Goal: Task Accomplishment & Management: Manage account settings

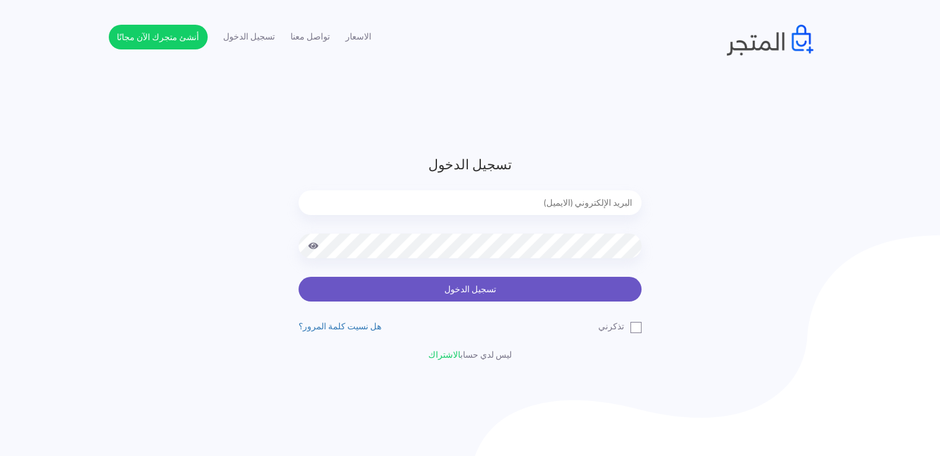
type input "[EMAIL_ADDRESS][DOMAIN_NAME]"
click at [379, 287] on button "تسجيل الدخول" at bounding box center [470, 289] width 343 height 25
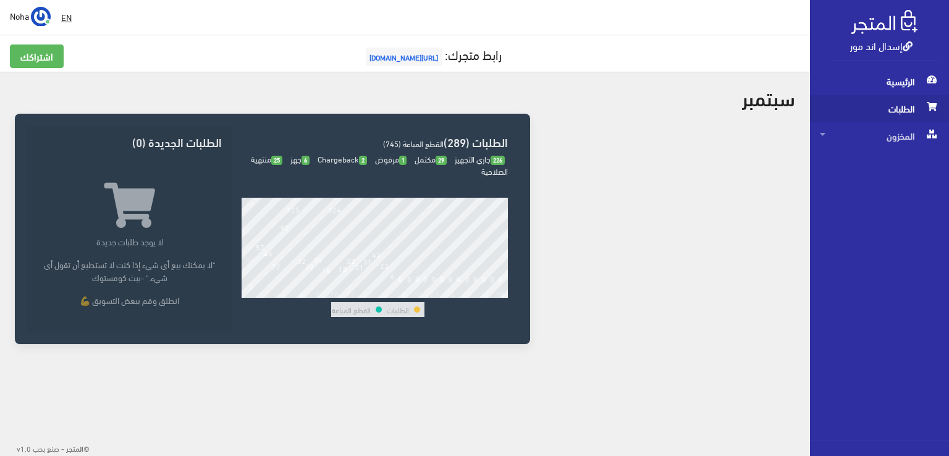
click at [881, 102] on span "الطلبات" at bounding box center [879, 108] width 119 height 27
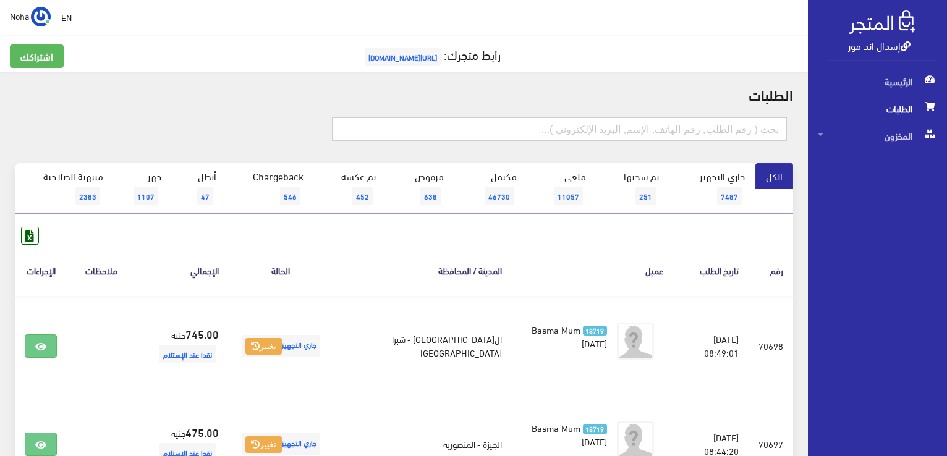
click at [498, 129] on input "text" at bounding box center [559, 128] width 455 height 23
type input "01067888951"
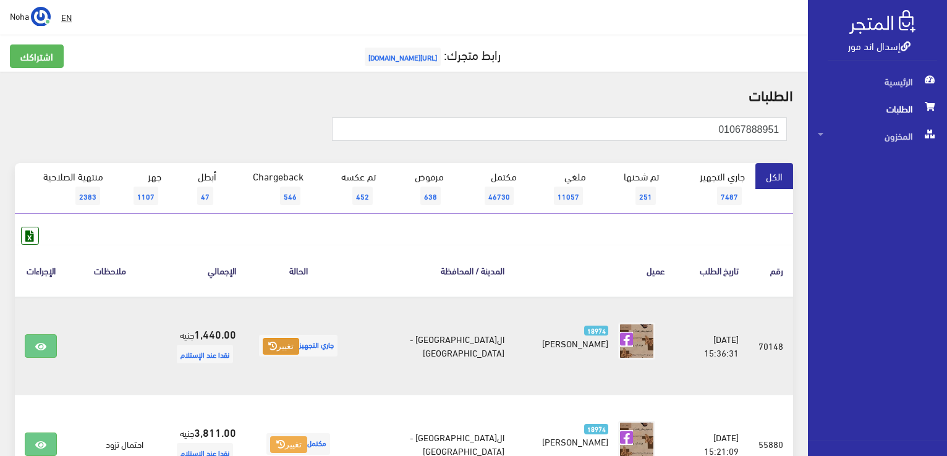
click at [299, 352] on button "تغيير" at bounding box center [281, 346] width 36 height 17
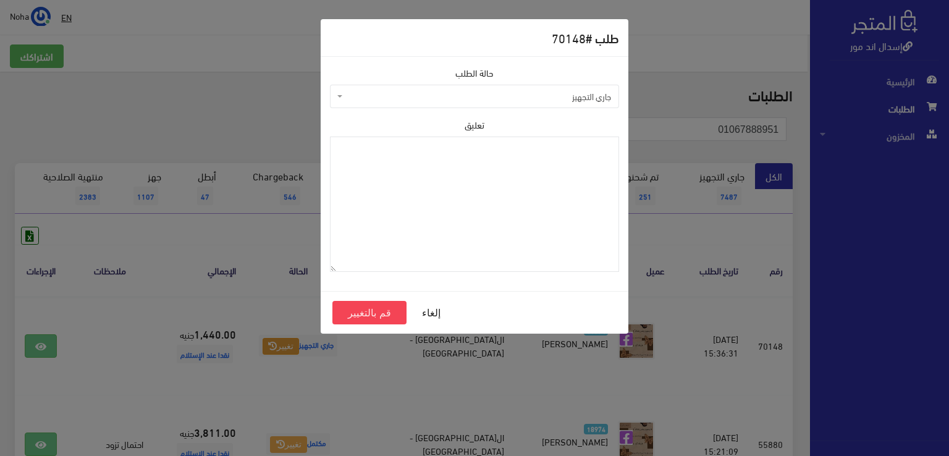
click at [423, 102] on span "جاري التجهيز" at bounding box center [479, 96] width 266 height 12
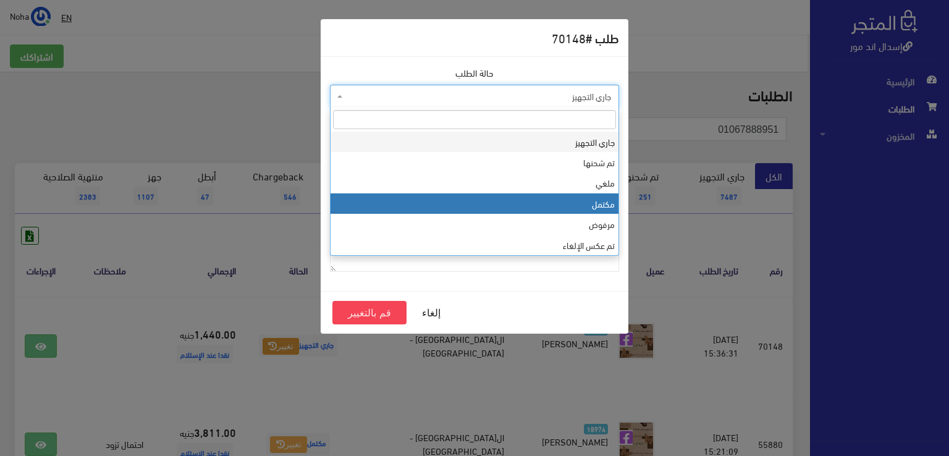
select select "4"
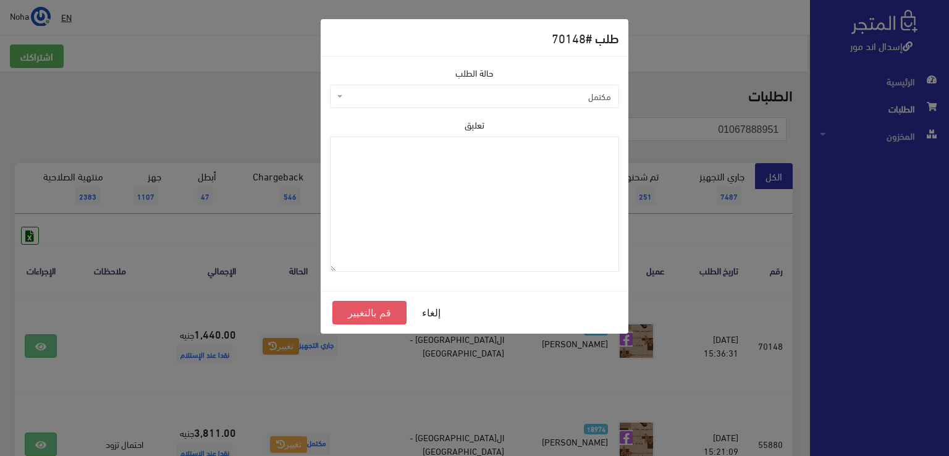
click at [377, 310] on button "قم بالتغيير" at bounding box center [370, 312] width 74 height 23
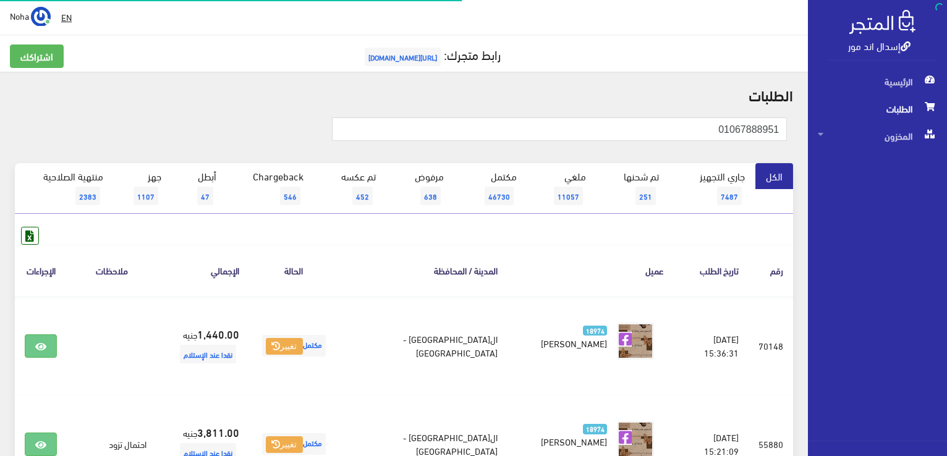
click at [946, 230] on html "إسدال اند مور الرئيسية الطلبات" at bounding box center [473, 228] width 947 height 456
type input "01100385450"
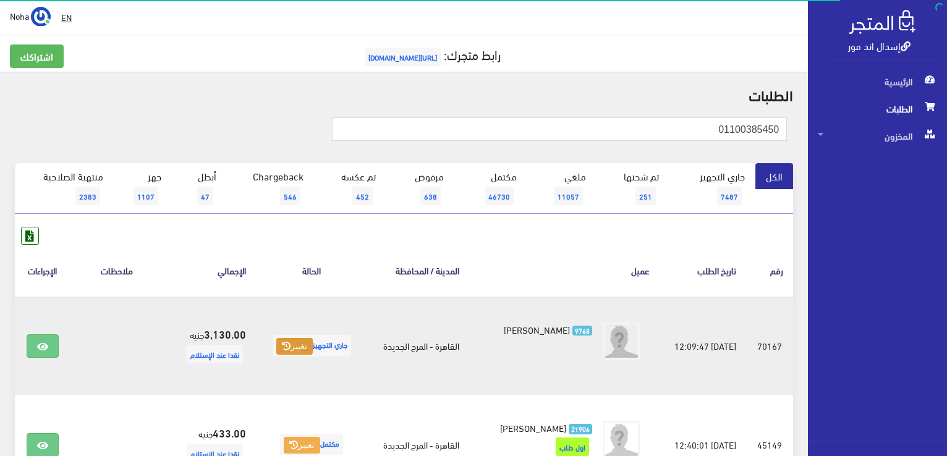
click at [282, 342] on icon at bounding box center [286, 346] width 9 height 9
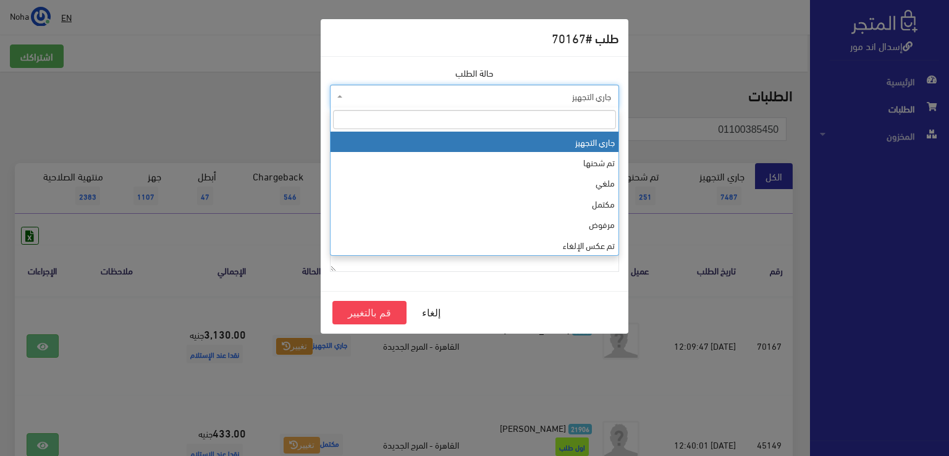
click at [422, 100] on span "جاري التجهيز" at bounding box center [479, 96] width 266 height 12
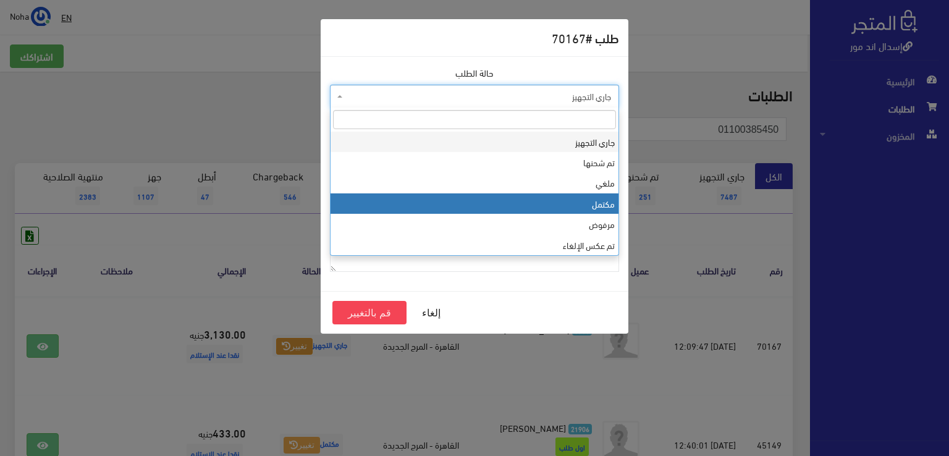
select select "4"
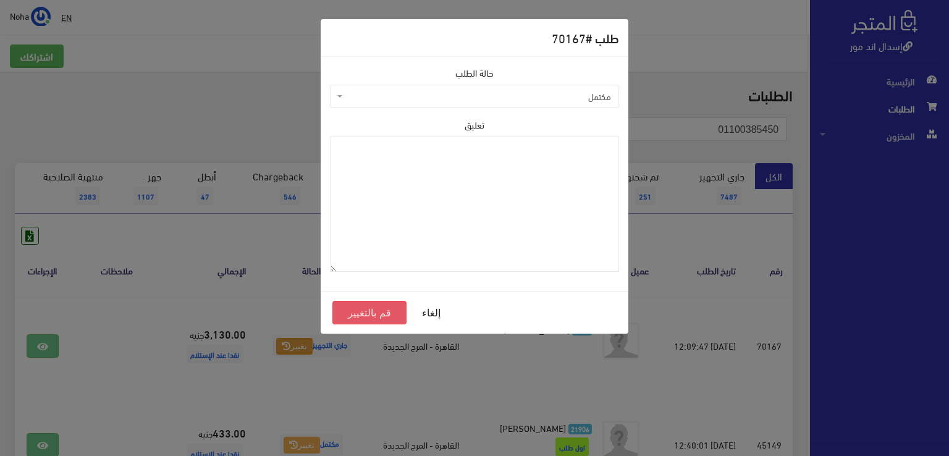
click at [371, 308] on button "قم بالتغيير" at bounding box center [370, 312] width 74 height 23
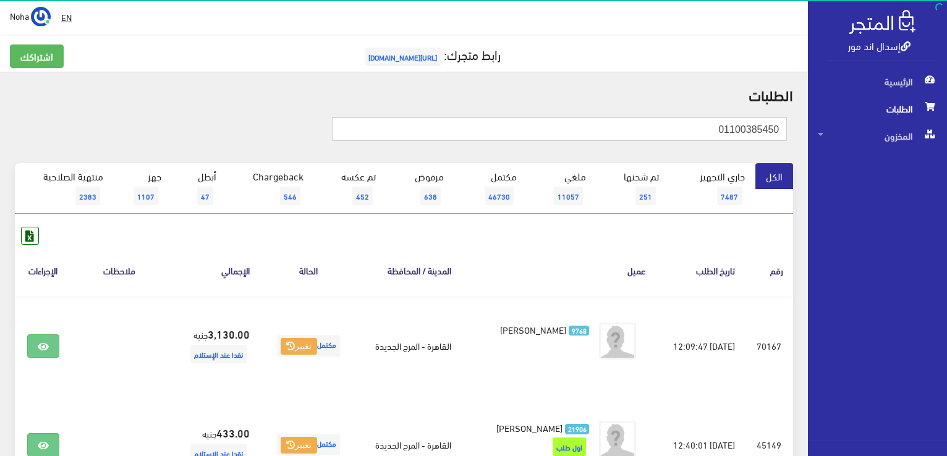
drag, startPoint x: 702, startPoint y: 132, endPoint x: 949, endPoint y: 138, distance: 247.3
click at [946, 138] on html "إسدال اند مور الرئيسية الطلبات" at bounding box center [473, 228] width 947 height 456
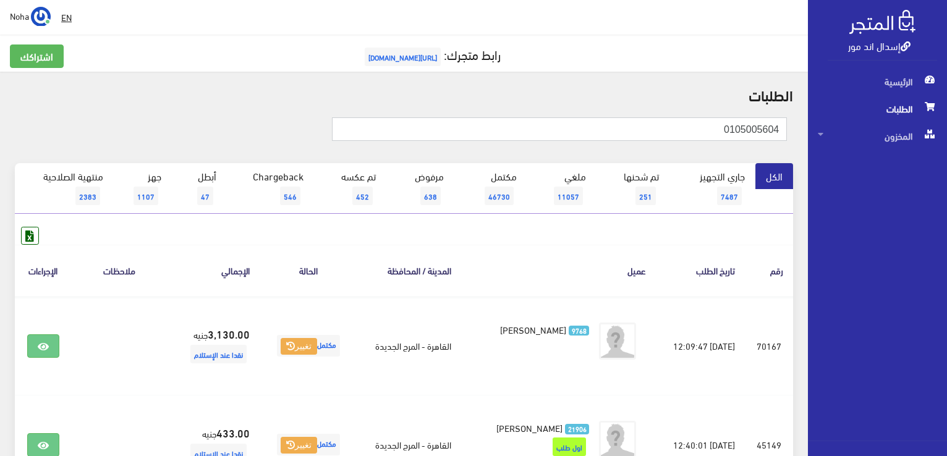
type input "0105005604"
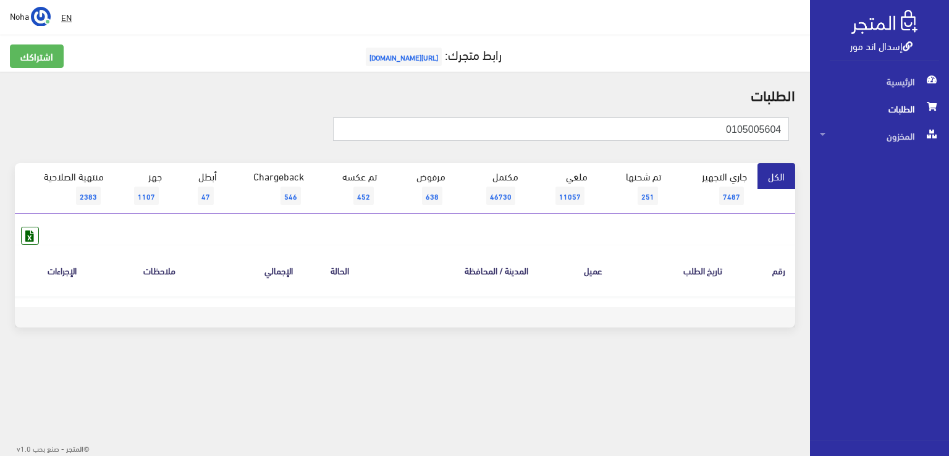
drag, startPoint x: 718, startPoint y: 129, endPoint x: 949, endPoint y: 159, distance: 233.1
click at [949, 159] on div "إسدال اند مور الرئيسية الطلبات المخزون" at bounding box center [474, 198] width 949 height 397
type input "01050505604"
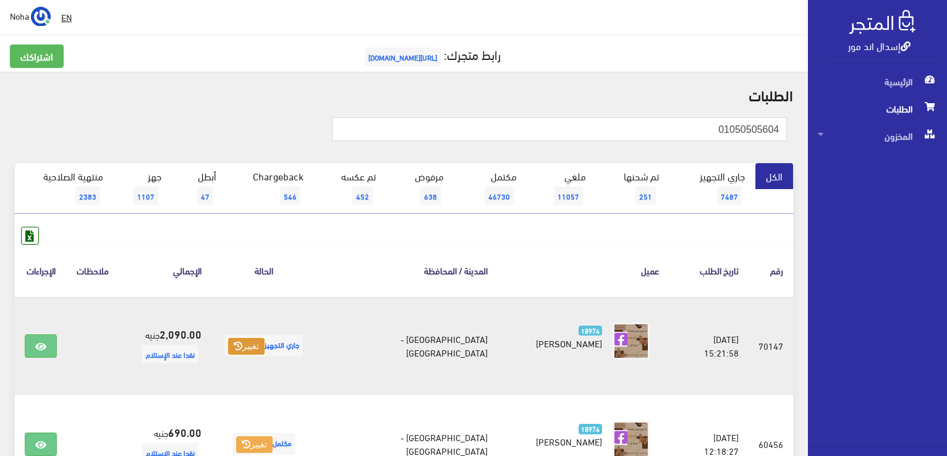
click at [265, 344] on button "تغيير" at bounding box center [246, 346] width 36 height 17
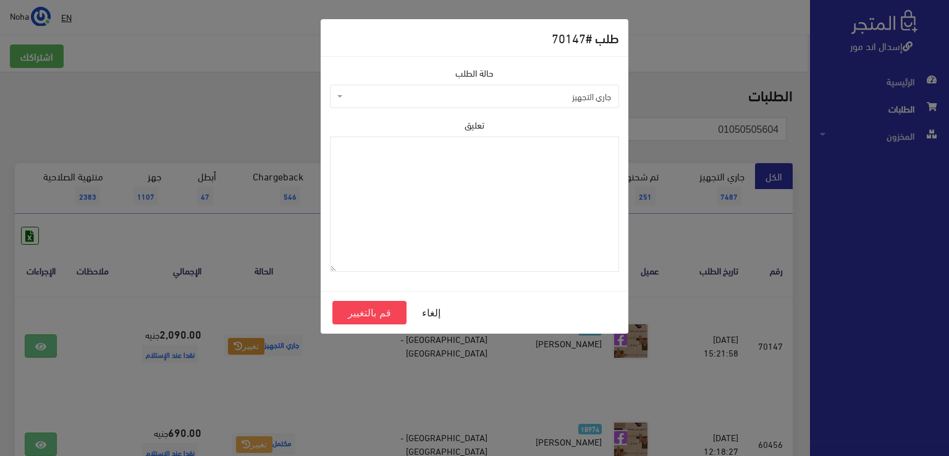
click at [549, 100] on span "جاري التجهيز" at bounding box center [479, 96] width 266 height 12
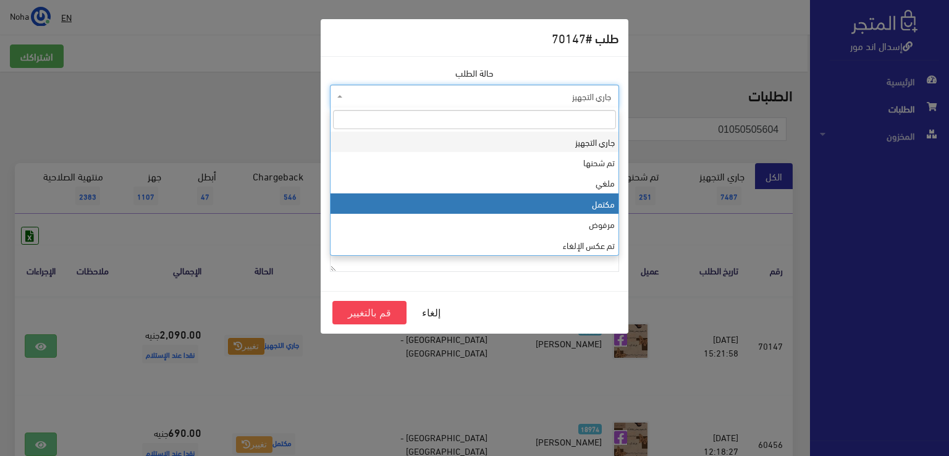
select select "4"
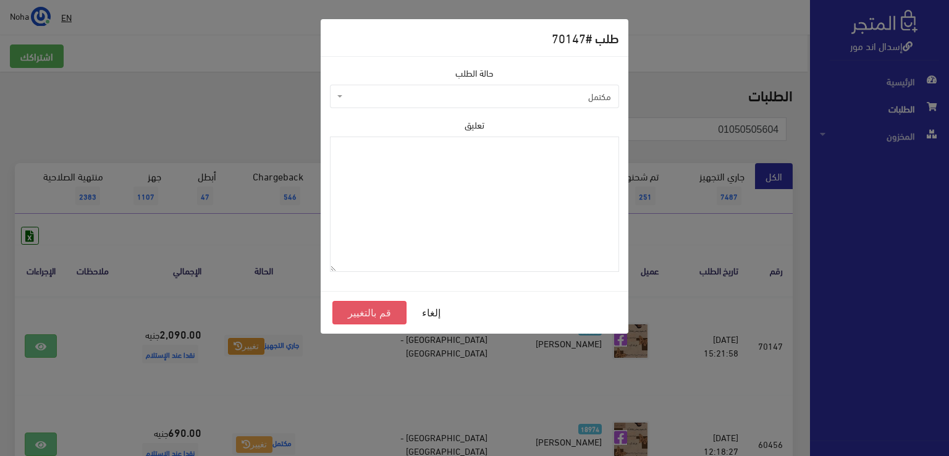
click at [349, 310] on button "قم بالتغيير" at bounding box center [370, 312] width 74 height 23
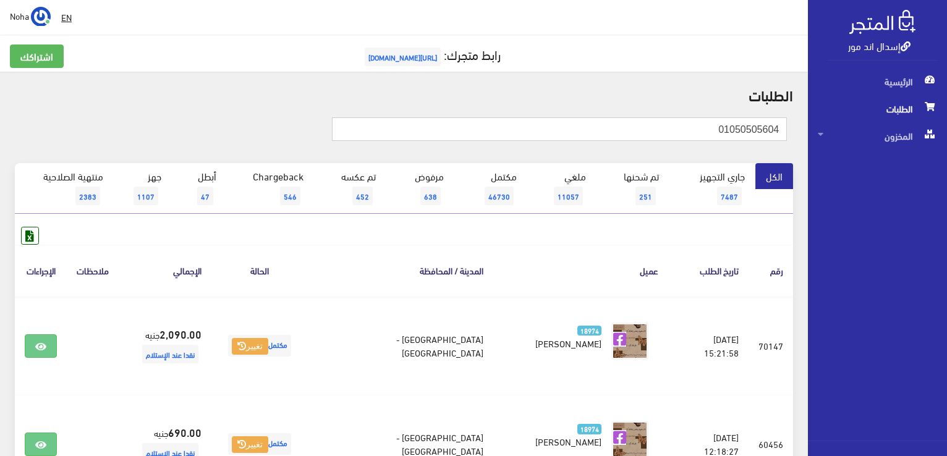
drag, startPoint x: 710, startPoint y: 127, endPoint x: 949, endPoint y: 177, distance: 244.5
click at [946, 177] on html "إسدال اند مور الرئيسية الطلبات" at bounding box center [473, 228] width 947 height 456
type input "01060791159"
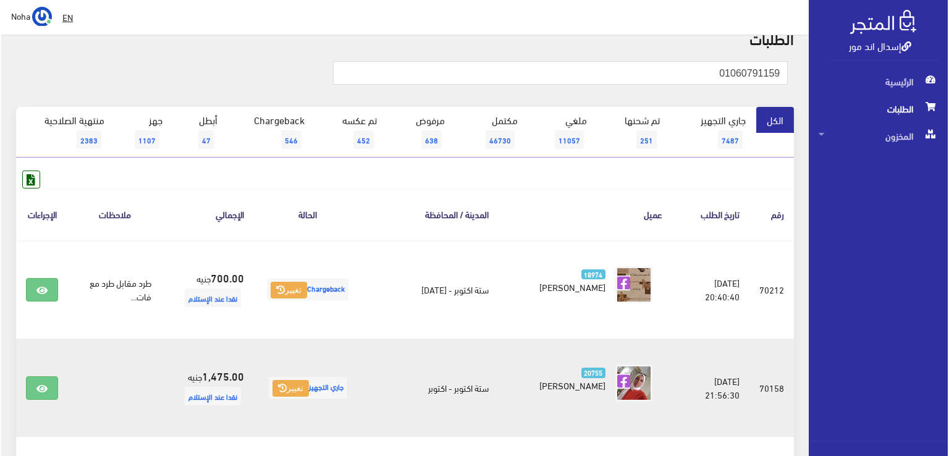
scroll to position [124, 0]
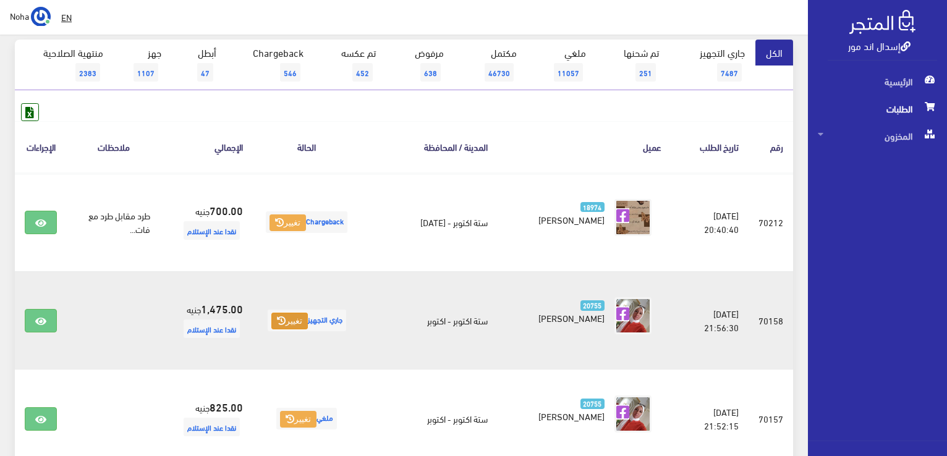
click at [279, 322] on icon at bounding box center [281, 320] width 9 height 9
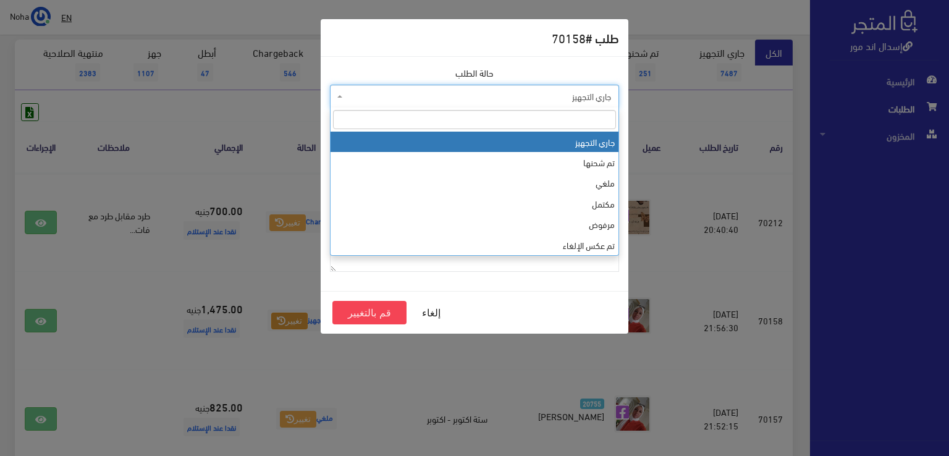
click at [459, 85] on span "جاري التجهيز" at bounding box center [474, 96] width 289 height 23
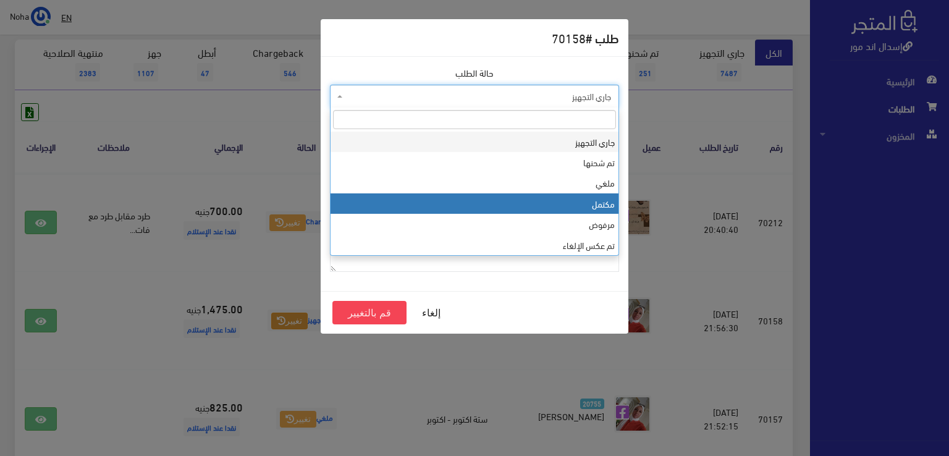
select select "4"
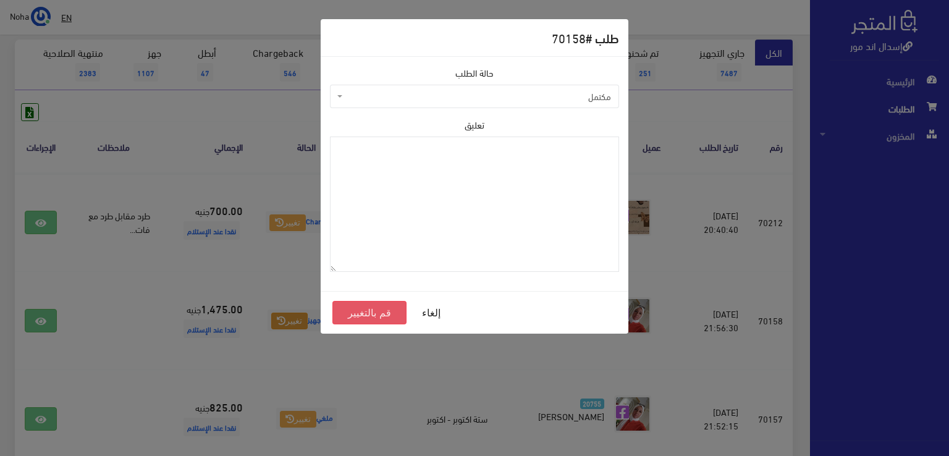
drag, startPoint x: 375, startPoint y: 313, endPoint x: 700, endPoint y: 224, distance: 337.1
click at [375, 312] on button "قم بالتغيير" at bounding box center [370, 312] width 74 height 23
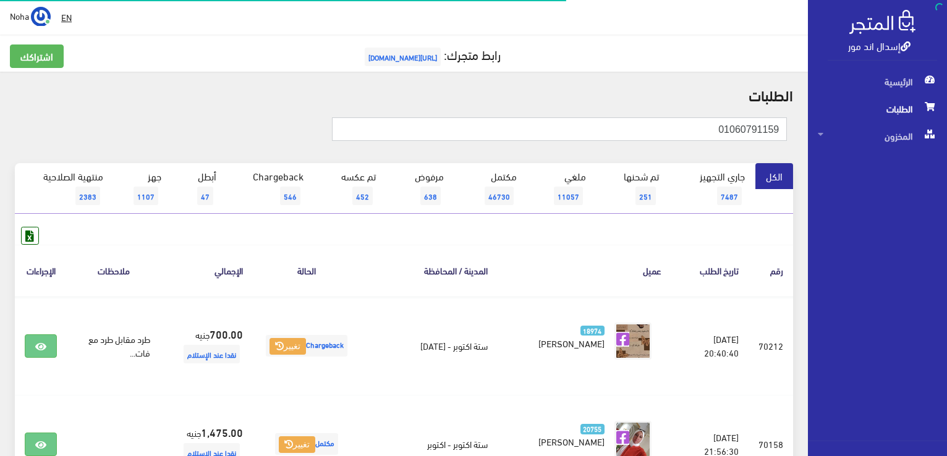
drag, startPoint x: 677, startPoint y: 122, endPoint x: 949, endPoint y: 206, distance: 284.1
click at [946, 206] on html "إسدال اند مور الرئيسية الطلبات" at bounding box center [473, 228] width 947 height 456
type input "01557991552"
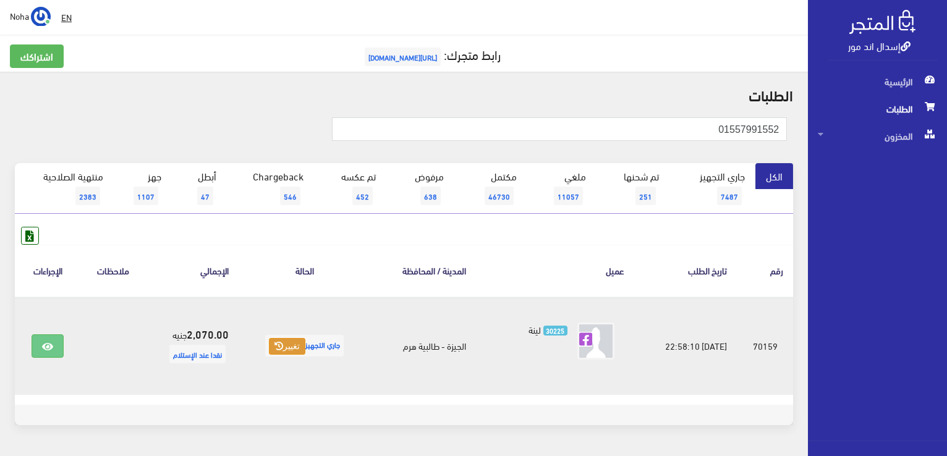
click at [274, 344] on icon at bounding box center [278, 346] width 9 height 9
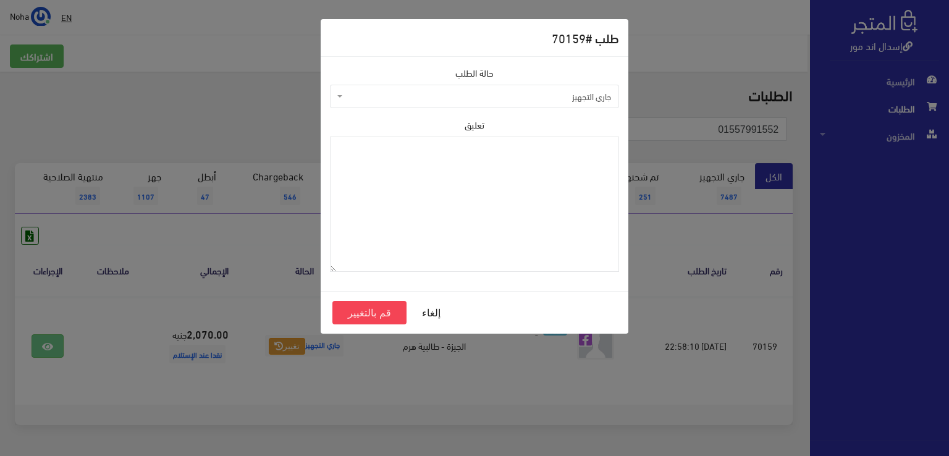
click at [490, 95] on span "جاري التجهيز" at bounding box center [479, 96] width 266 height 12
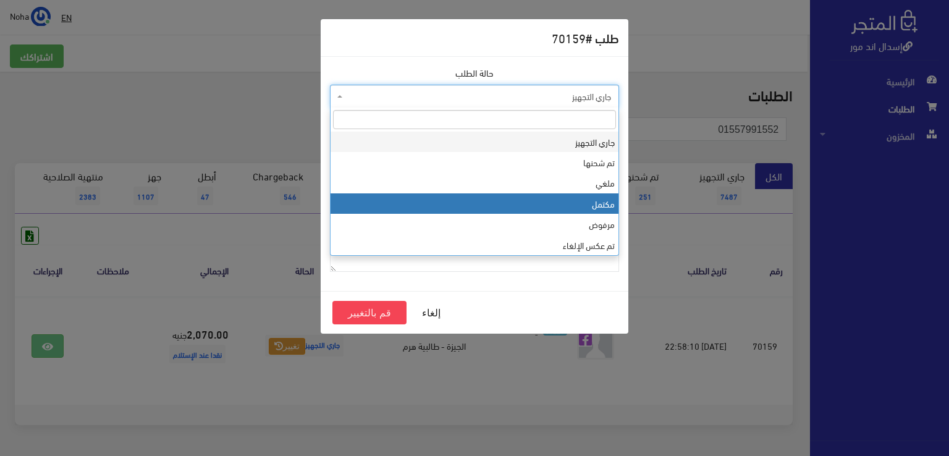
select select "4"
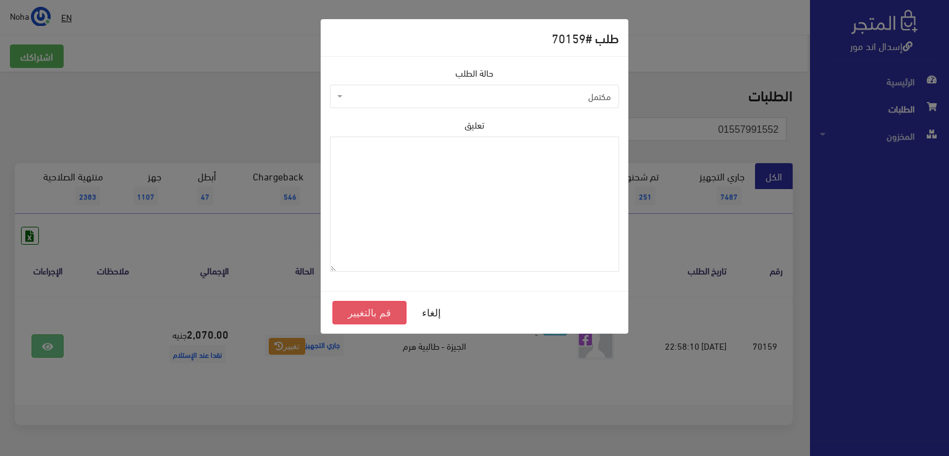
click at [362, 315] on button "قم بالتغيير" at bounding box center [370, 312] width 74 height 23
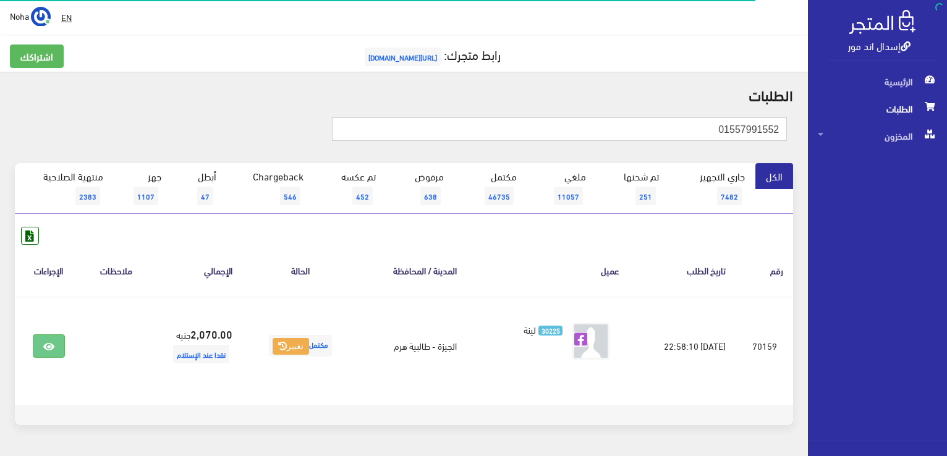
drag, startPoint x: 0, startPoint y: 0, endPoint x: 949, endPoint y: 182, distance: 966.1
click at [946, 182] on html "إسدال اند مور الرئيسية الطلبات" at bounding box center [473, 228] width 947 height 456
type input "01017905401"
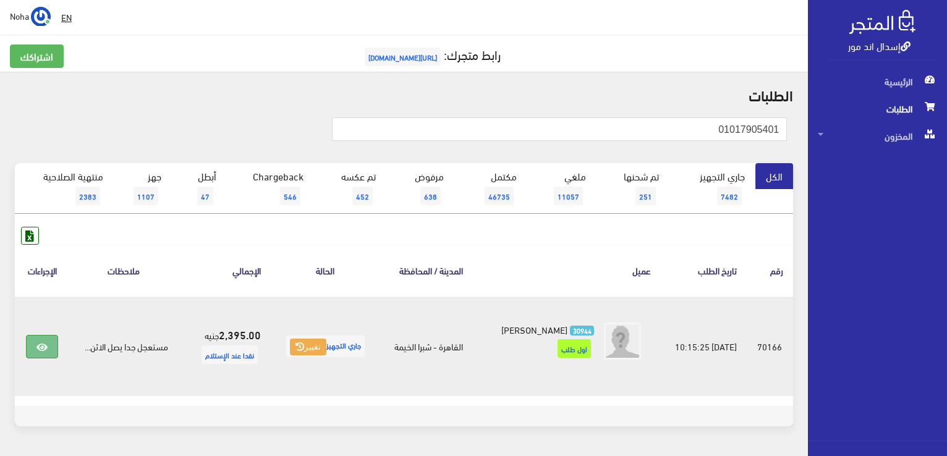
click at [38, 352] on icon at bounding box center [41, 347] width 11 height 10
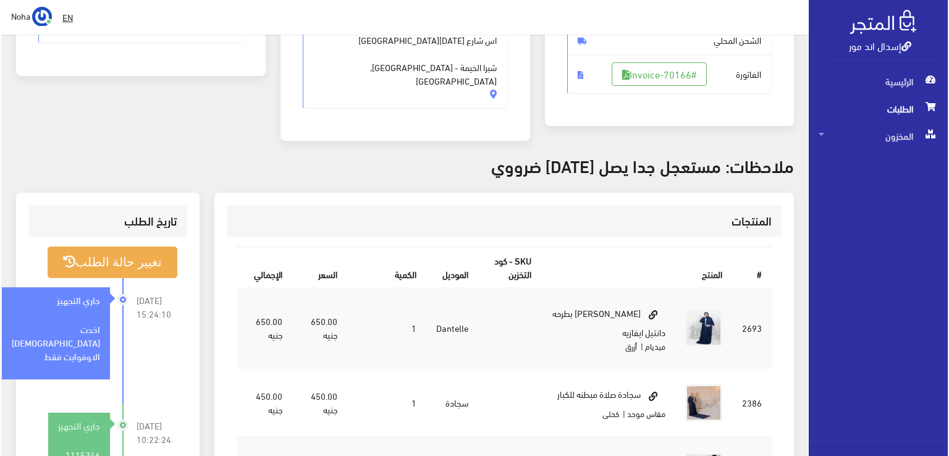
scroll to position [247, 0]
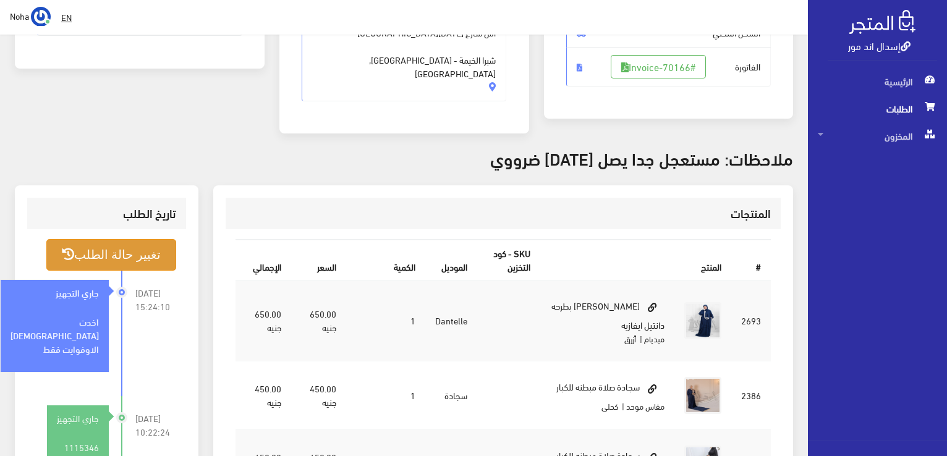
click at [104, 241] on button "تغيير حالة الطلب" at bounding box center [111, 255] width 130 height 32
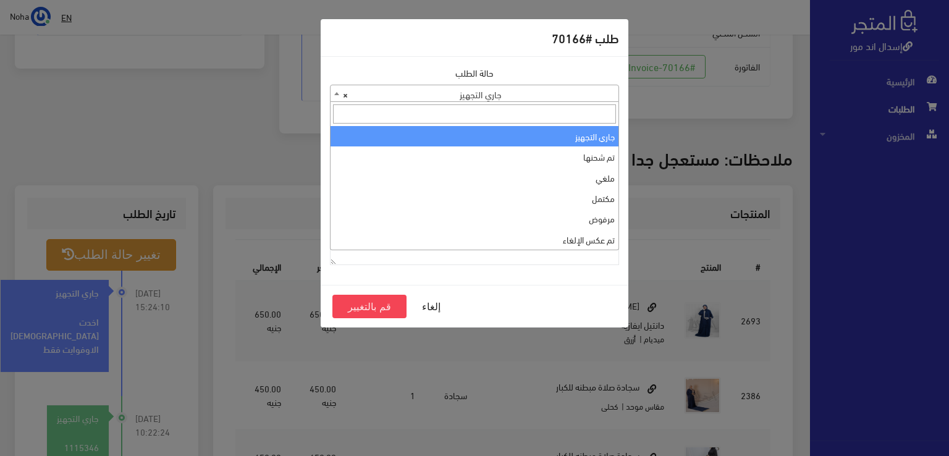
click at [447, 92] on span "× جاري التجهيز" at bounding box center [475, 93] width 288 height 17
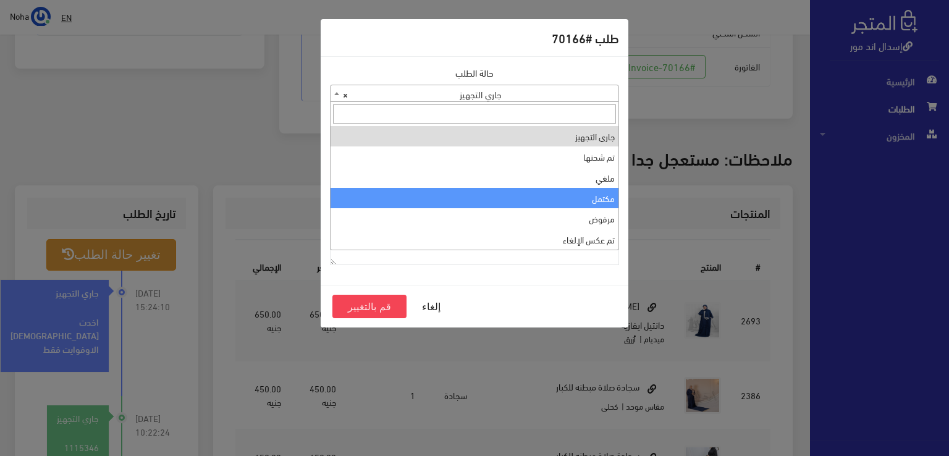
select select "4"
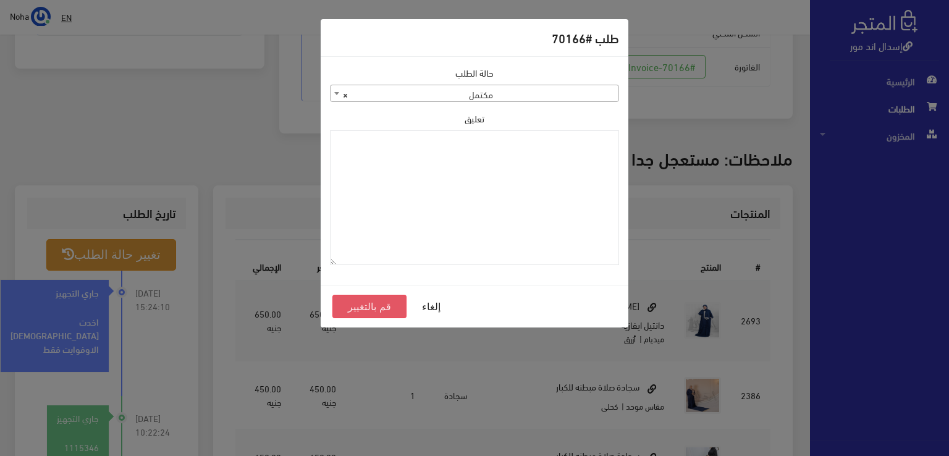
click at [364, 307] on button "قم بالتغيير" at bounding box center [370, 306] width 74 height 23
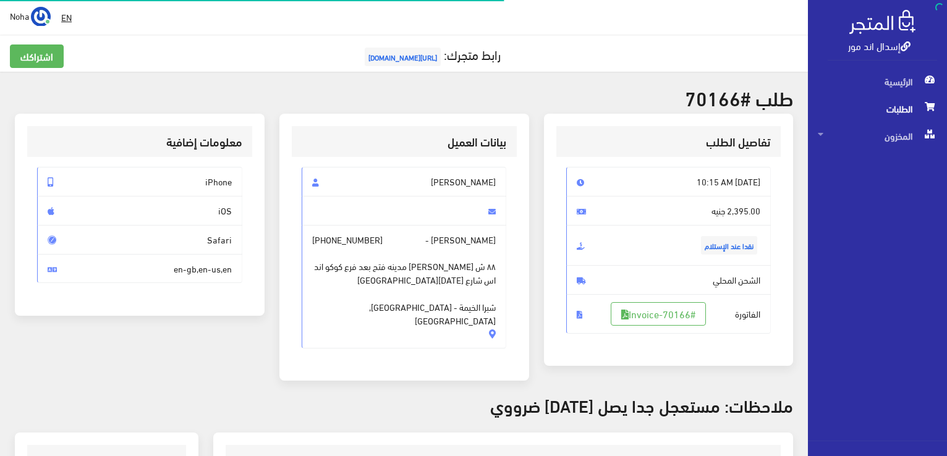
scroll to position [243, 0]
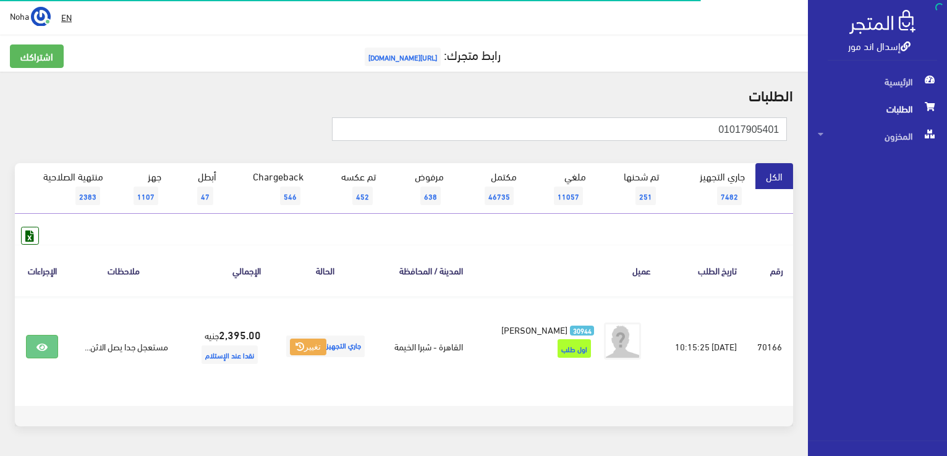
drag, startPoint x: 712, startPoint y: 122, endPoint x: 949, endPoint y: 245, distance: 267.1
click at [946, 245] on html "إسدال اند مور الرئيسية الطلبات" at bounding box center [473, 228] width 947 height 456
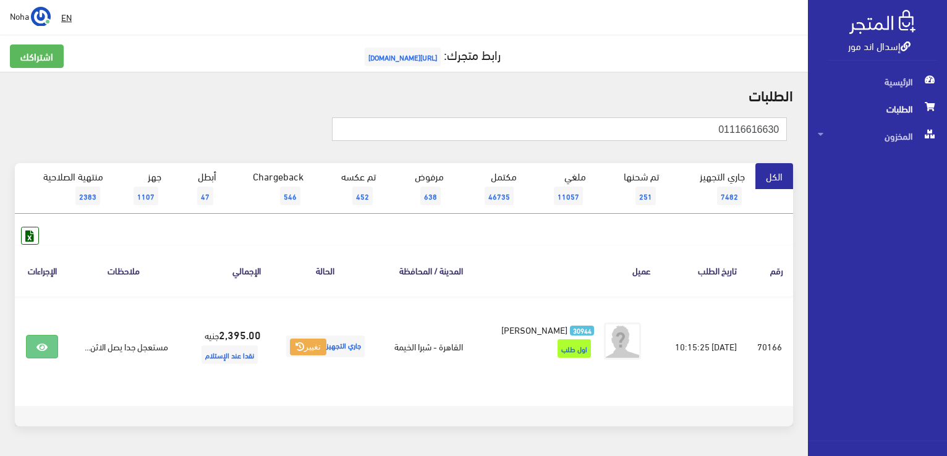
type input "01116616630"
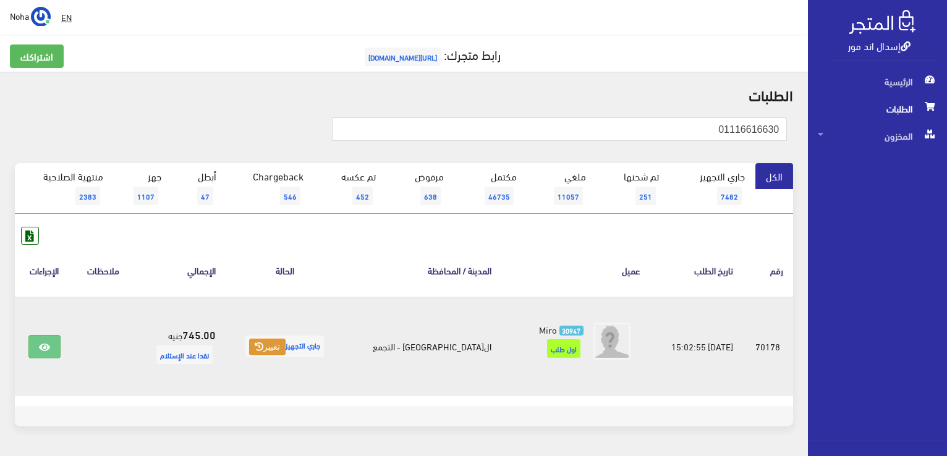
click at [263, 347] on icon at bounding box center [259, 346] width 9 height 9
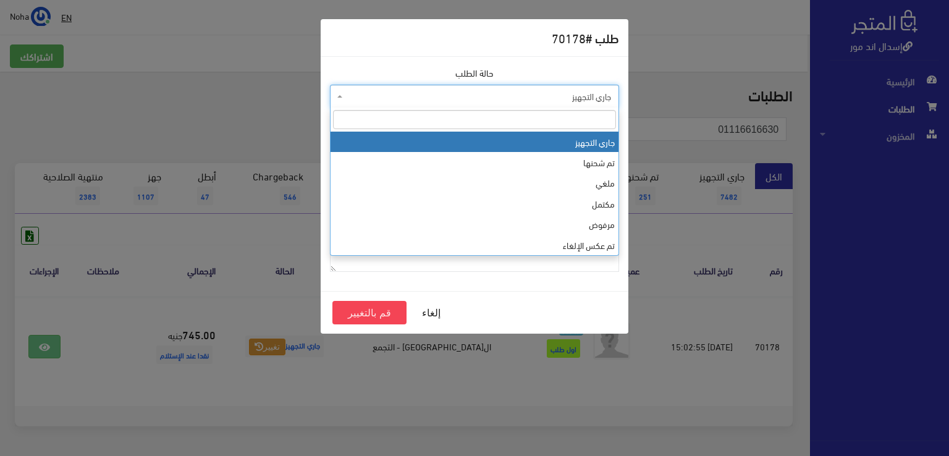
click at [450, 92] on span "جاري التجهيز" at bounding box center [479, 96] width 266 height 12
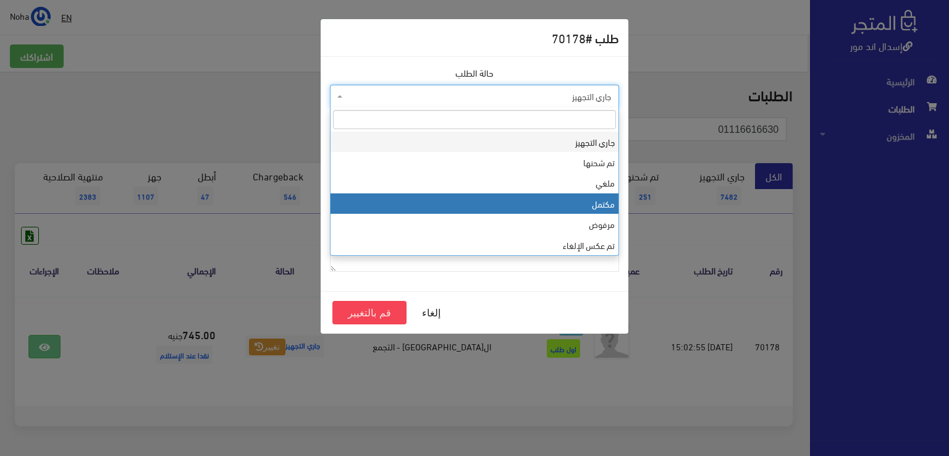
select select "4"
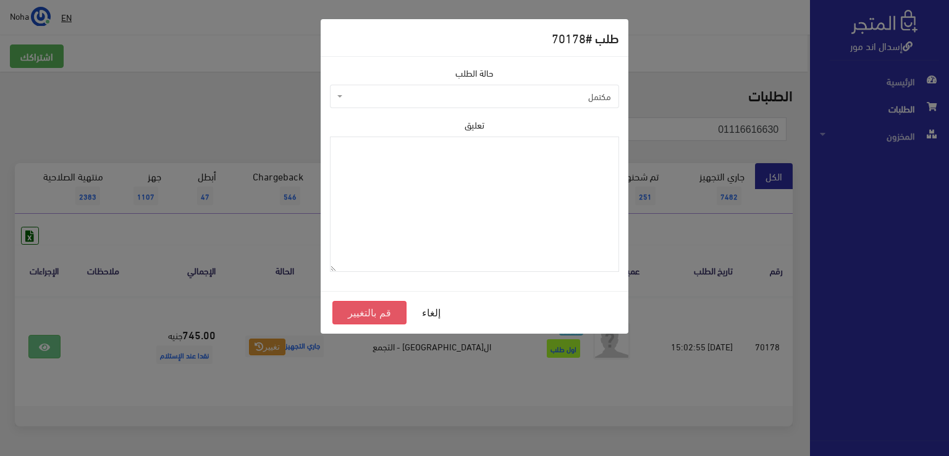
click at [377, 313] on button "قم بالتغيير" at bounding box center [370, 312] width 74 height 23
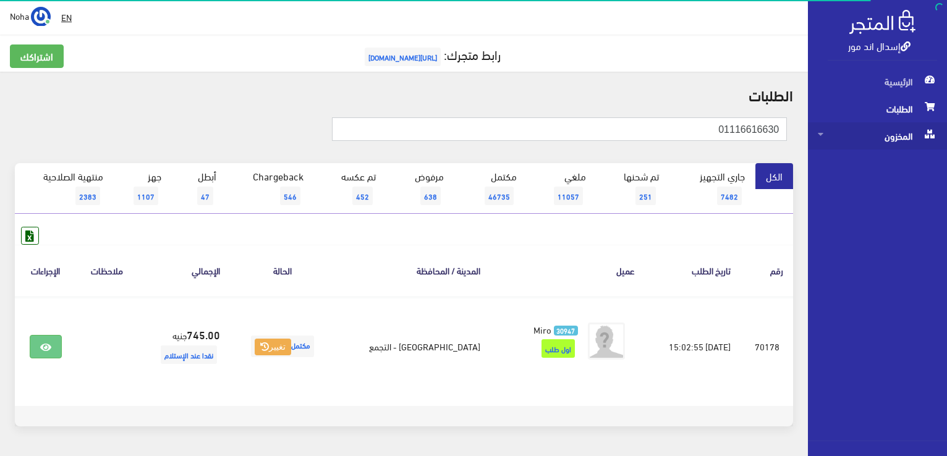
drag, startPoint x: 706, startPoint y: 122, endPoint x: 908, endPoint y: 146, distance: 202.9
click at [908, 146] on div "إسدال اند مور الرئيسية الطلبات المخزون" at bounding box center [473, 248] width 947 height 496
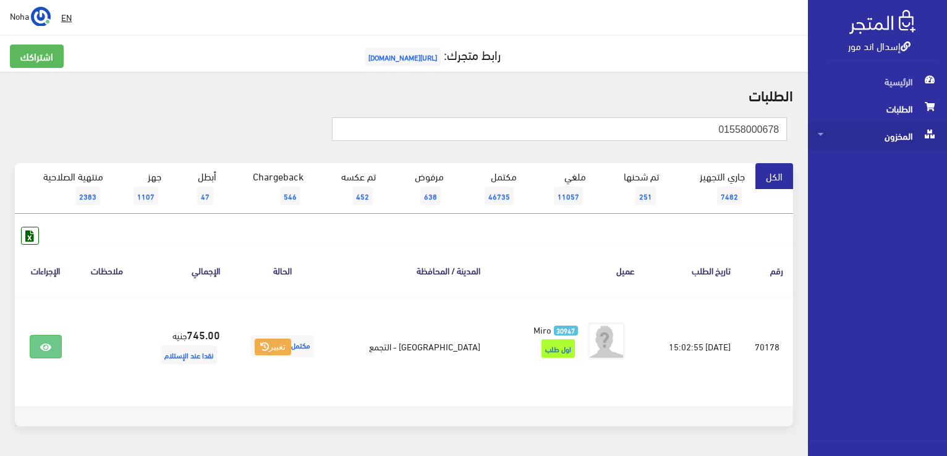
type input "01558000678"
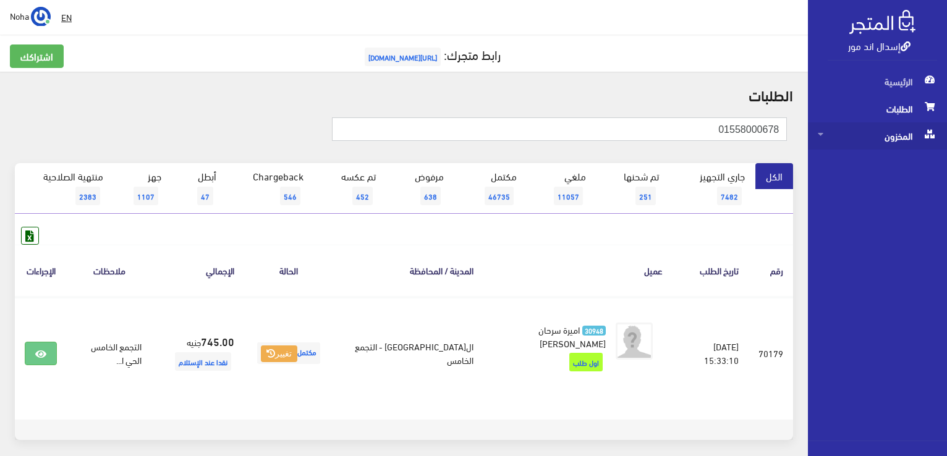
drag, startPoint x: 707, startPoint y: 123, endPoint x: 945, endPoint y: 131, distance: 238.1
click at [945, 131] on div "إسدال اند مور الرئيسية الطلبات المخزون" at bounding box center [473, 254] width 947 height 509
type input "01105768838"
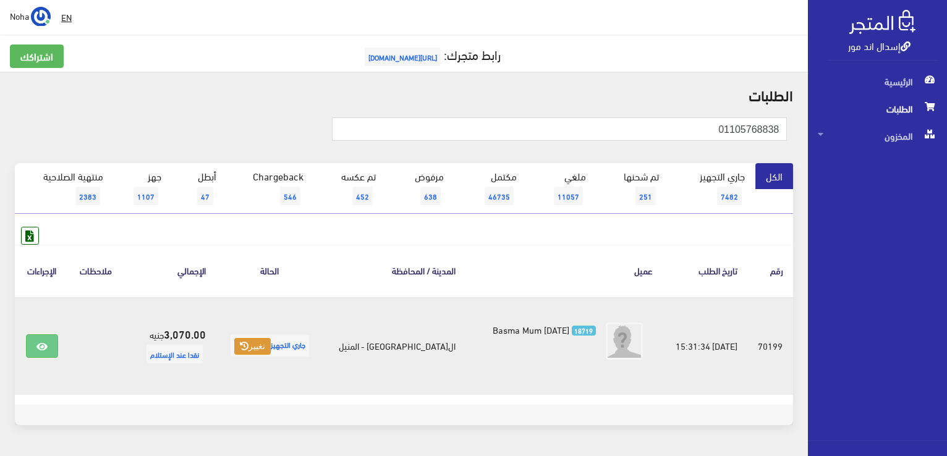
click at [248, 349] on icon at bounding box center [244, 346] width 9 height 9
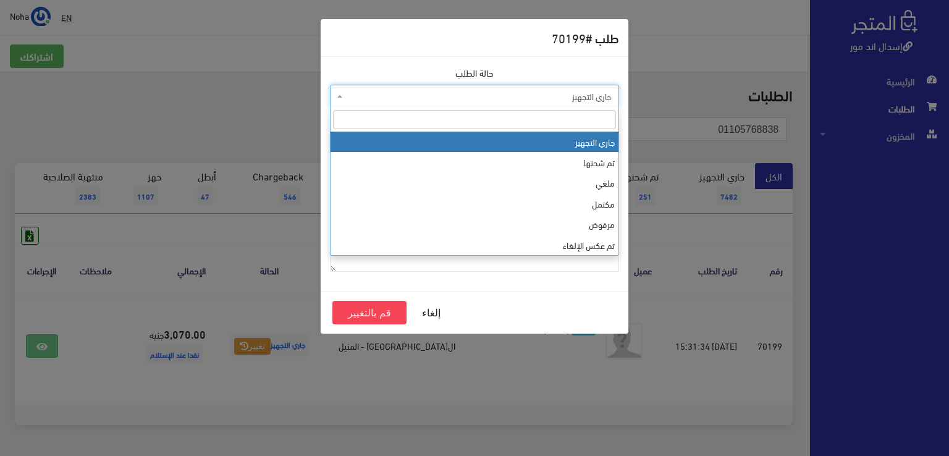
click at [410, 101] on span "جاري التجهيز" at bounding box center [479, 96] width 266 height 12
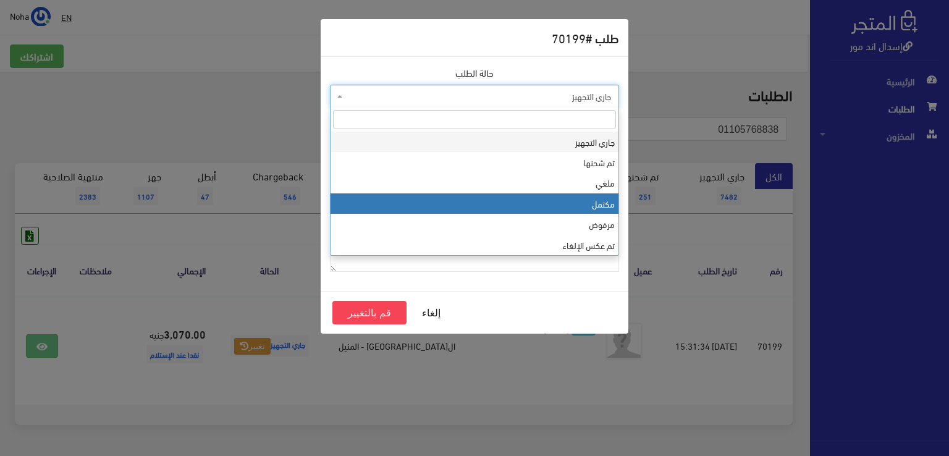
select select "4"
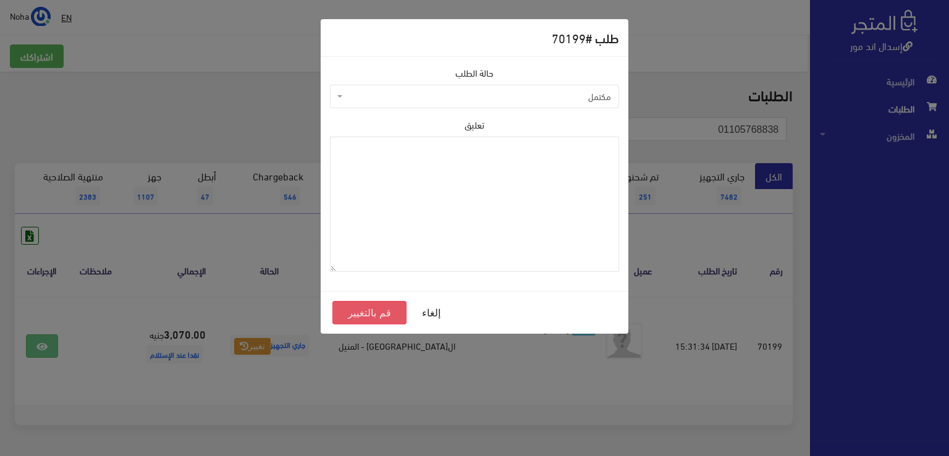
click at [398, 320] on button "قم بالتغيير" at bounding box center [370, 312] width 74 height 23
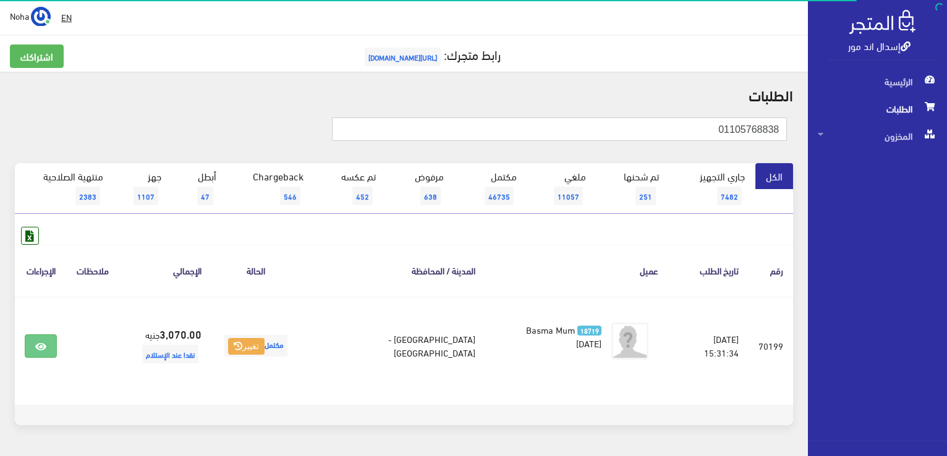
drag, startPoint x: 659, startPoint y: 125, endPoint x: 949, endPoint y: 219, distance: 304.9
click at [946, 219] on html "إسدال اند مور الرئيسية الطلبات" at bounding box center [473, 228] width 947 height 456
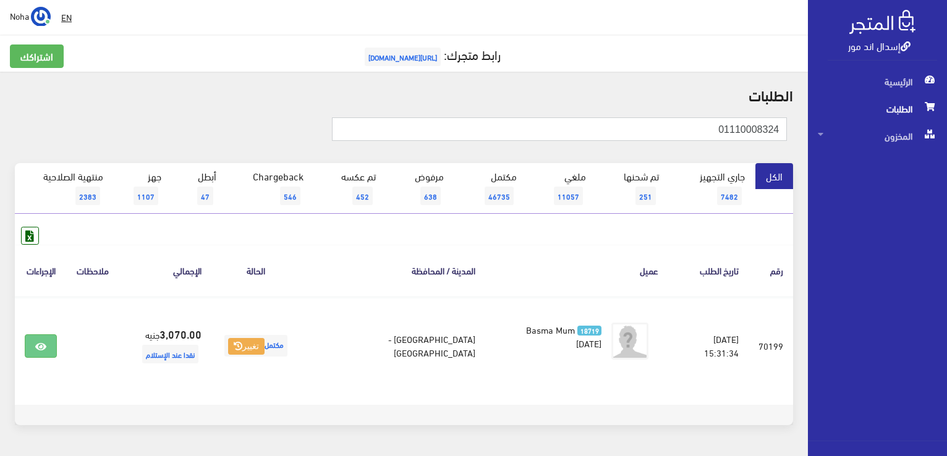
type input "01110008324"
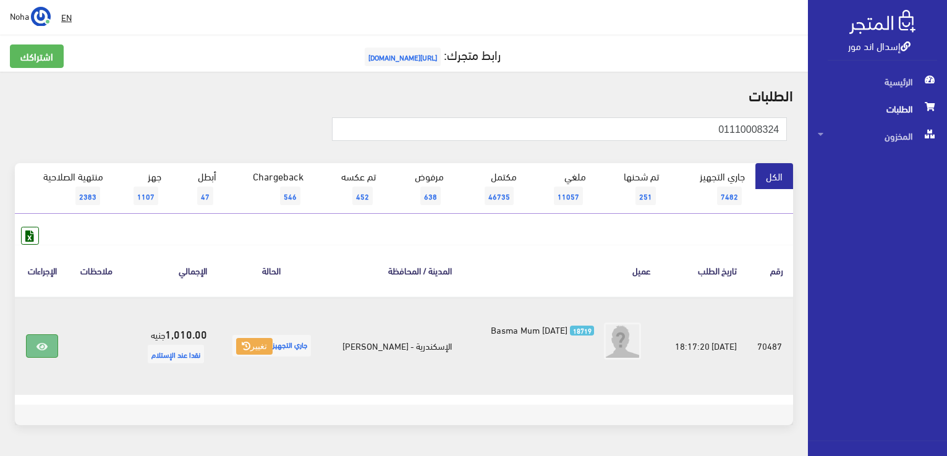
click at [40, 346] on icon at bounding box center [41, 347] width 11 height 10
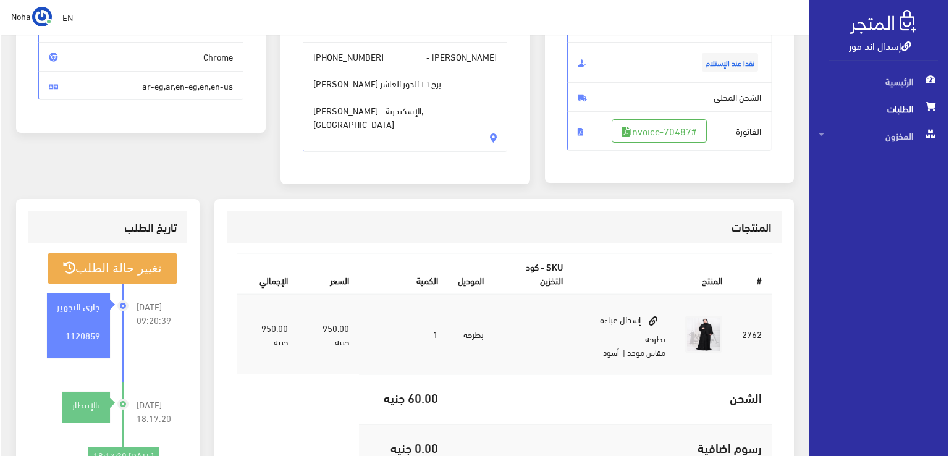
scroll to position [185, 0]
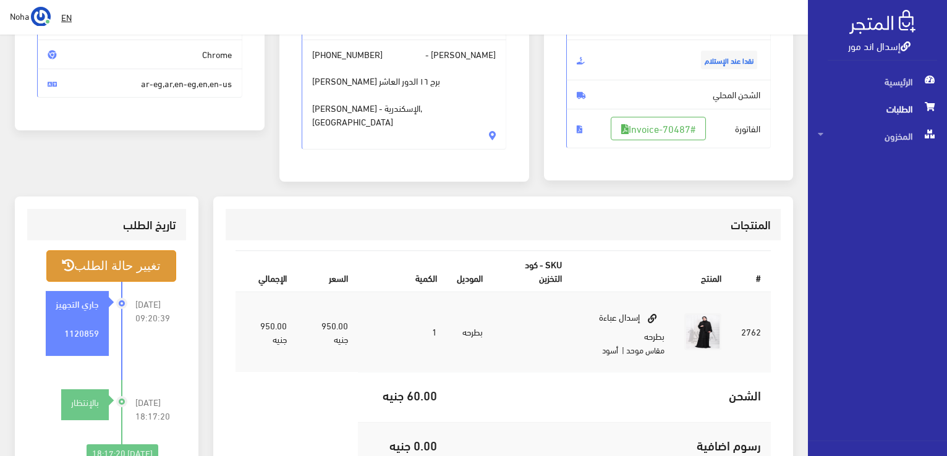
click at [135, 262] on button "تغيير حالة الطلب" at bounding box center [111, 266] width 130 height 32
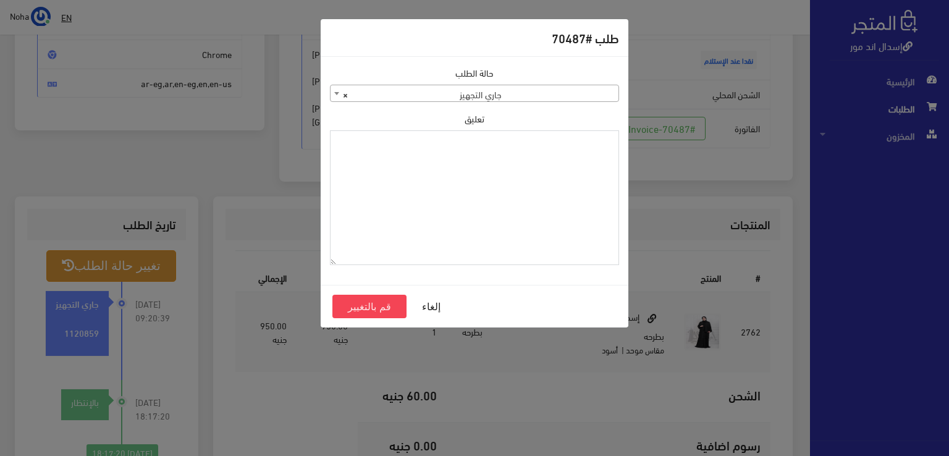
click at [537, 179] on textarea "تعليق" at bounding box center [474, 197] width 289 height 135
type textarea "["
type textarea "م"
type textarea "جاى فى الشيت اذن صرف"
click at [370, 303] on button "قم بالتغيير" at bounding box center [370, 306] width 74 height 23
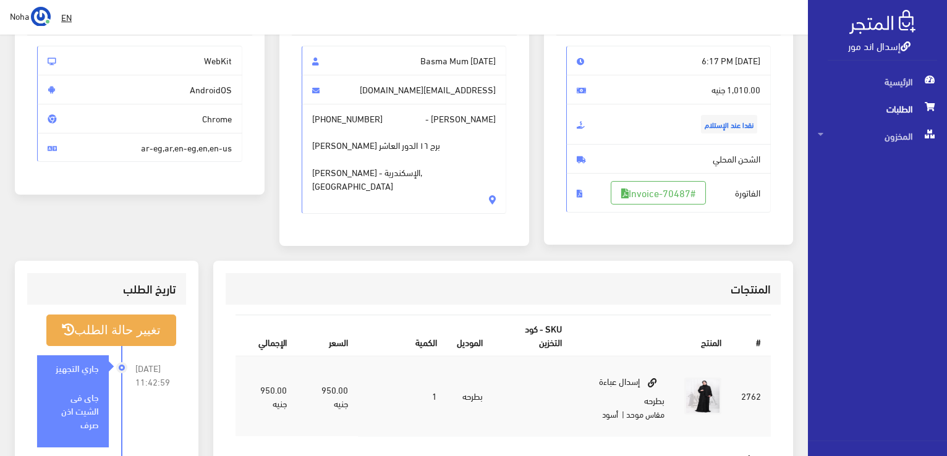
scroll to position [247, 0]
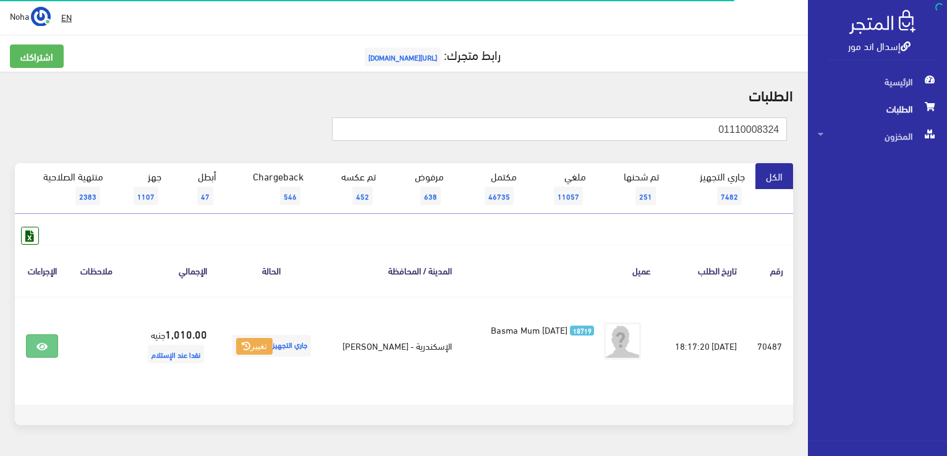
drag, startPoint x: 0, startPoint y: 0, endPoint x: 949, endPoint y: 262, distance: 984.3
click at [946, 262] on html "إسدال اند مور الرئيسية الطلبات" at bounding box center [473, 228] width 947 height 456
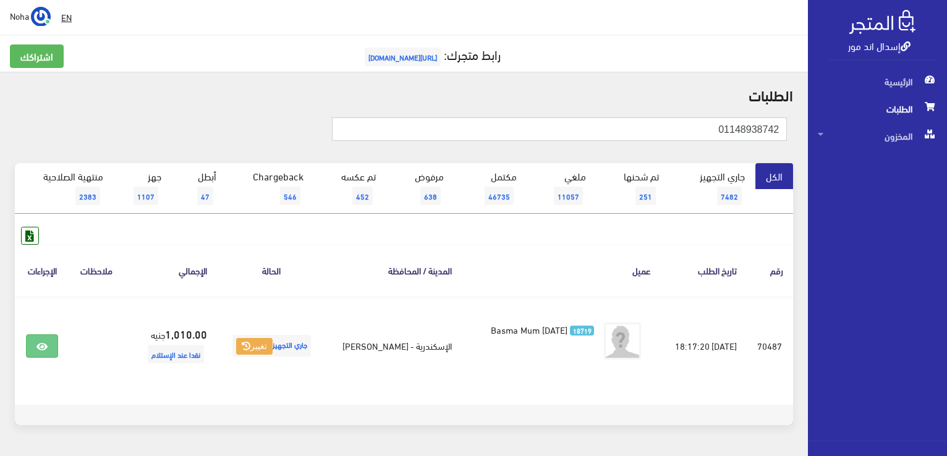
type input "01148938742"
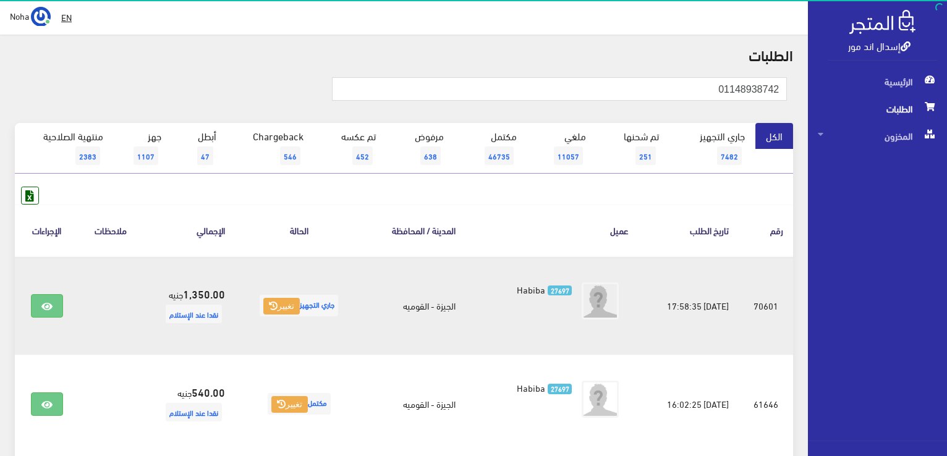
scroll to position [62, 0]
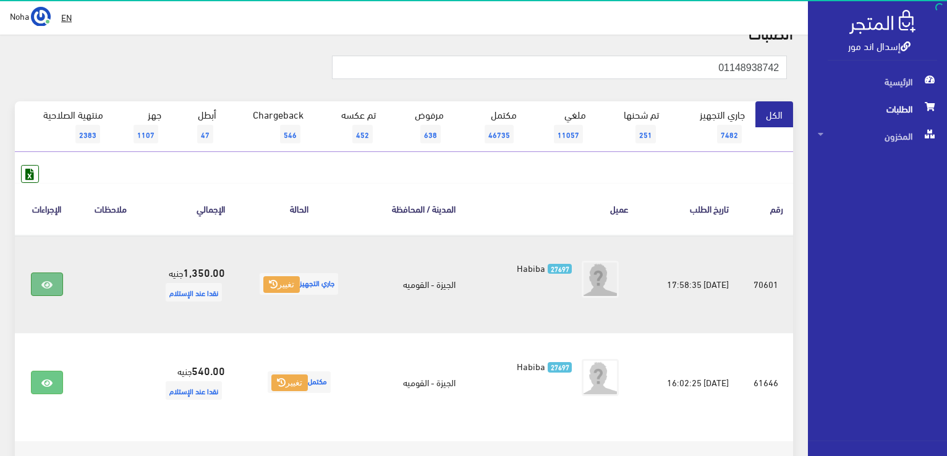
click at [57, 286] on link at bounding box center [47, 284] width 32 height 23
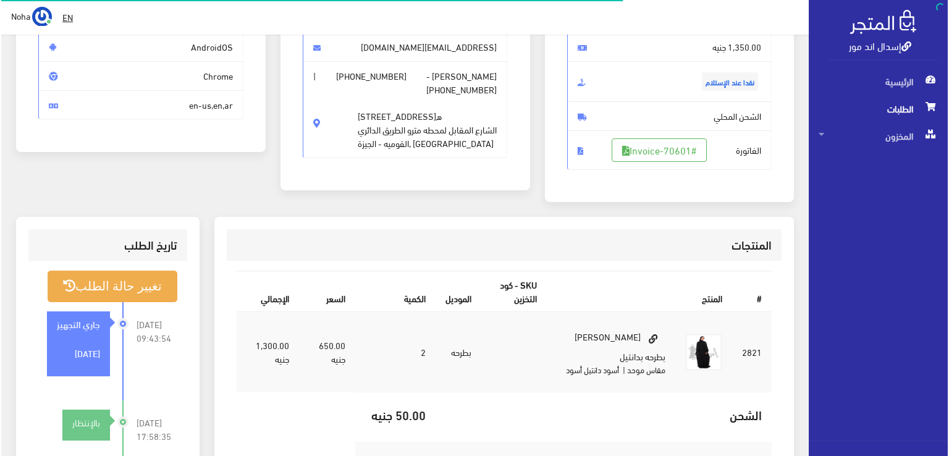
scroll to position [247, 0]
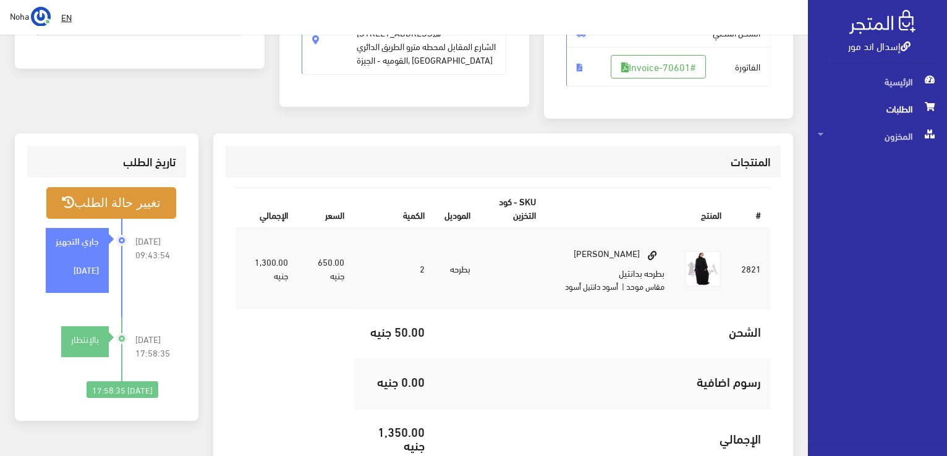
click at [135, 193] on button "تغيير حالة الطلب" at bounding box center [111, 203] width 130 height 32
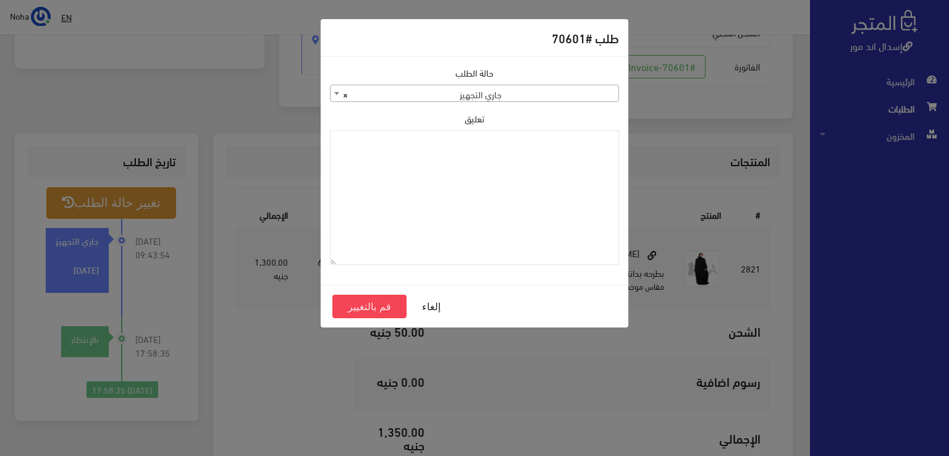
click at [388, 101] on span "× جاري التجهيز" at bounding box center [475, 93] width 288 height 17
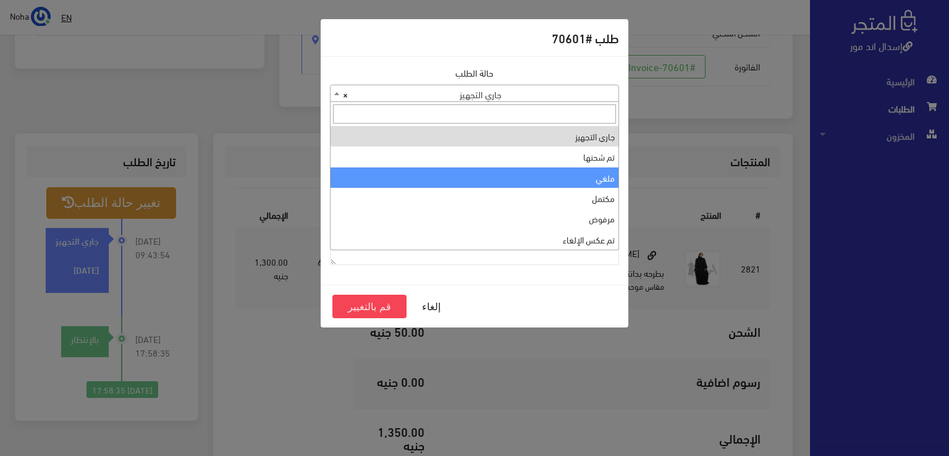
select select "3"
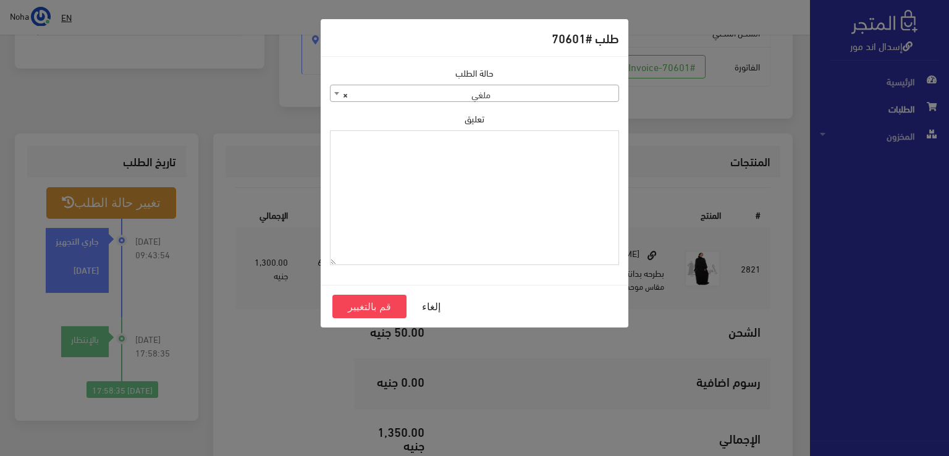
click at [462, 153] on textarea "تعليق" at bounding box center [474, 197] width 289 height 135
type textarea "رفض الاستلام مفتوح"
click at [347, 306] on button "قم بالتغيير" at bounding box center [370, 306] width 74 height 23
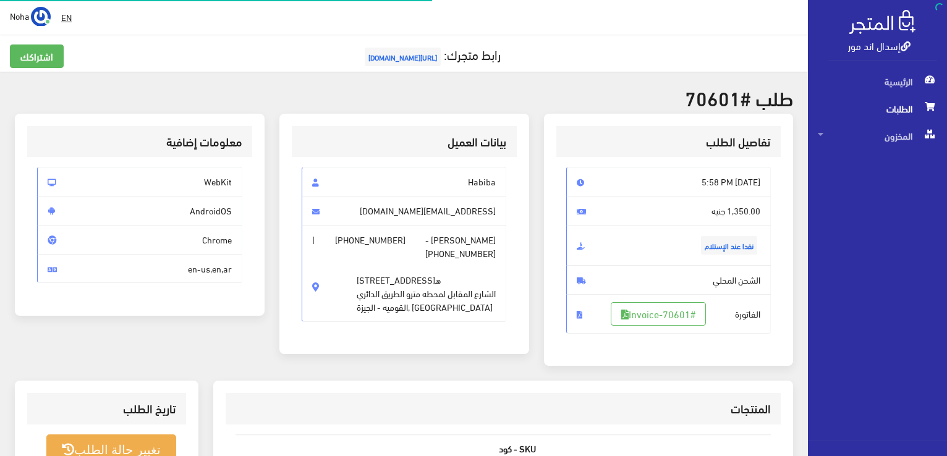
scroll to position [243, 0]
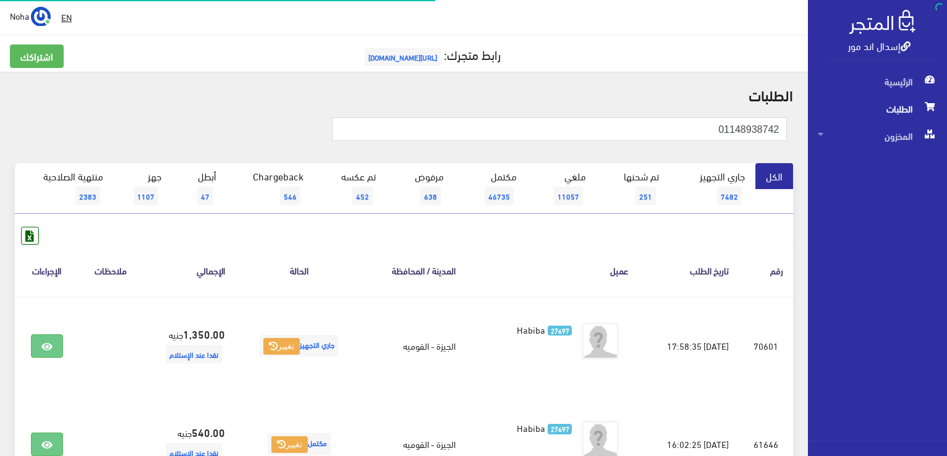
scroll to position [62, 0]
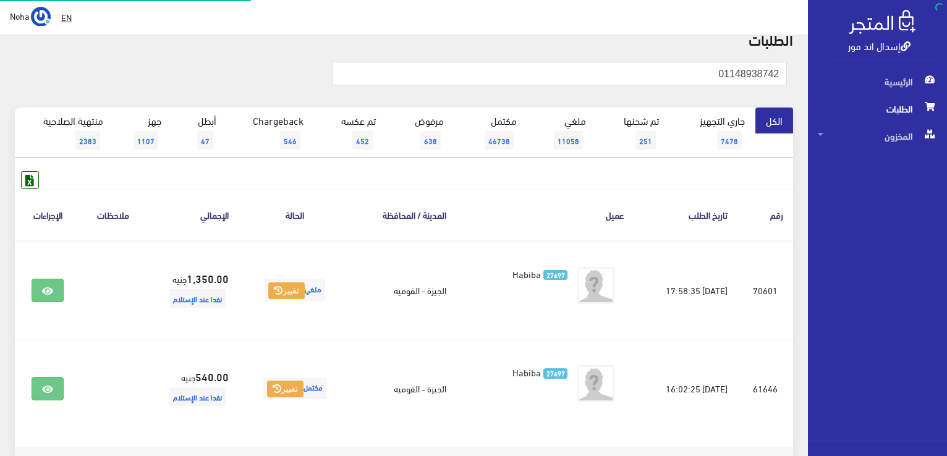
scroll to position [56, 0]
click at [887, 108] on span "الطلبات" at bounding box center [877, 108] width 119 height 27
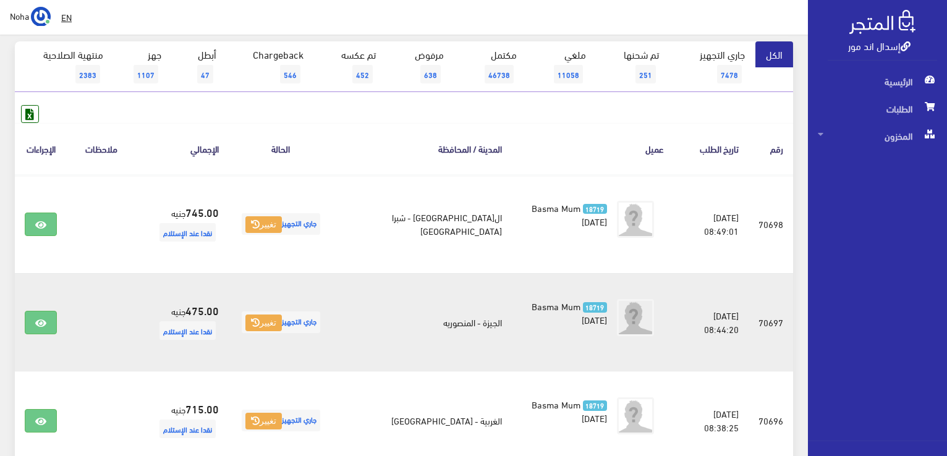
scroll to position [62, 0]
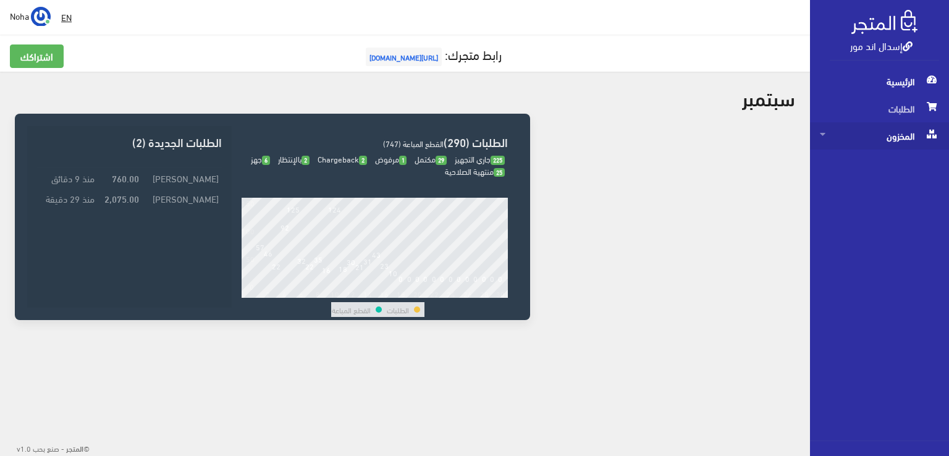
drag, startPoint x: 888, startPoint y: 138, endPoint x: 880, endPoint y: 134, distance: 8.9
click at [887, 138] on span "المخزون" at bounding box center [879, 135] width 119 height 27
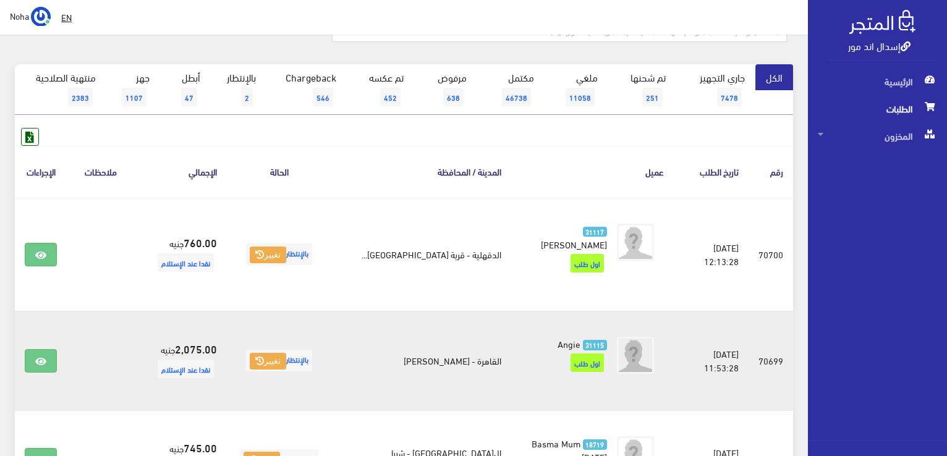
scroll to position [179, 0]
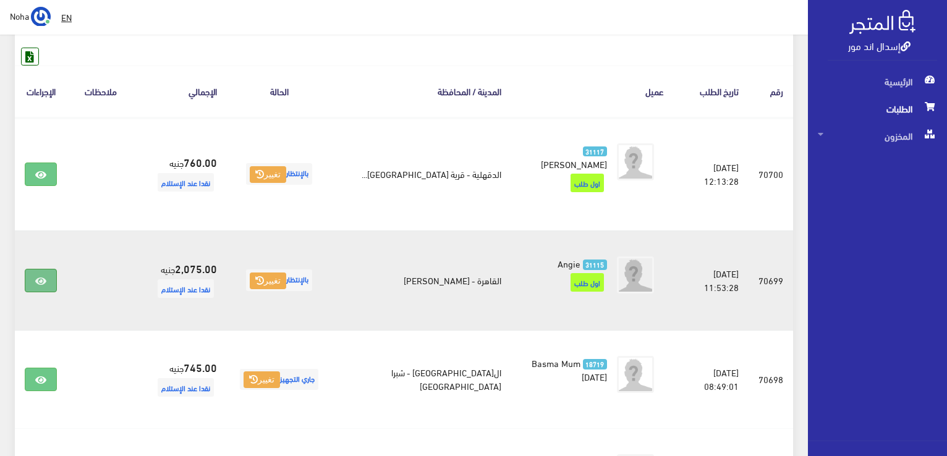
click at [37, 276] on icon at bounding box center [40, 281] width 11 height 10
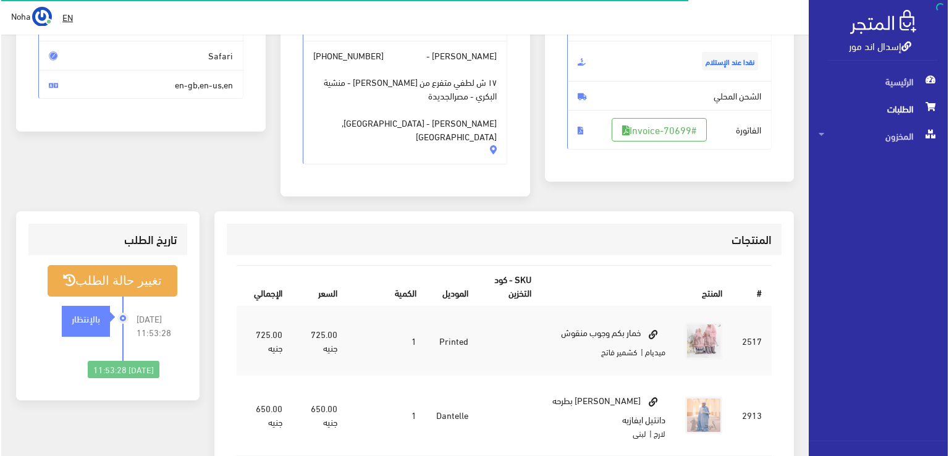
scroll to position [185, 0]
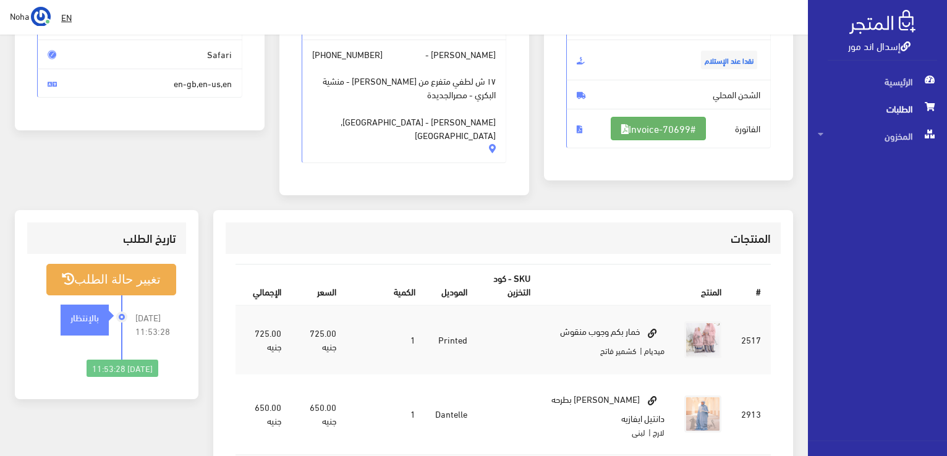
click at [645, 129] on link "#Invoice-70699" at bounding box center [658, 128] width 95 height 23
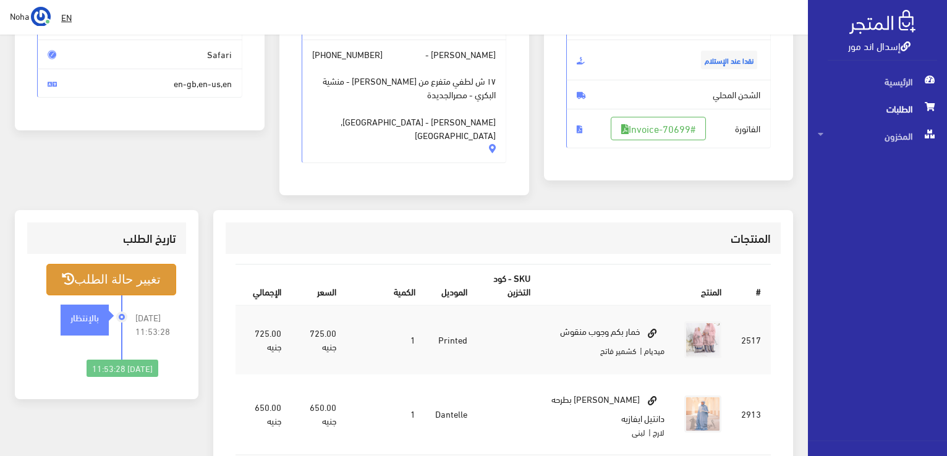
click at [122, 271] on button "تغيير حالة الطلب" at bounding box center [111, 280] width 130 height 32
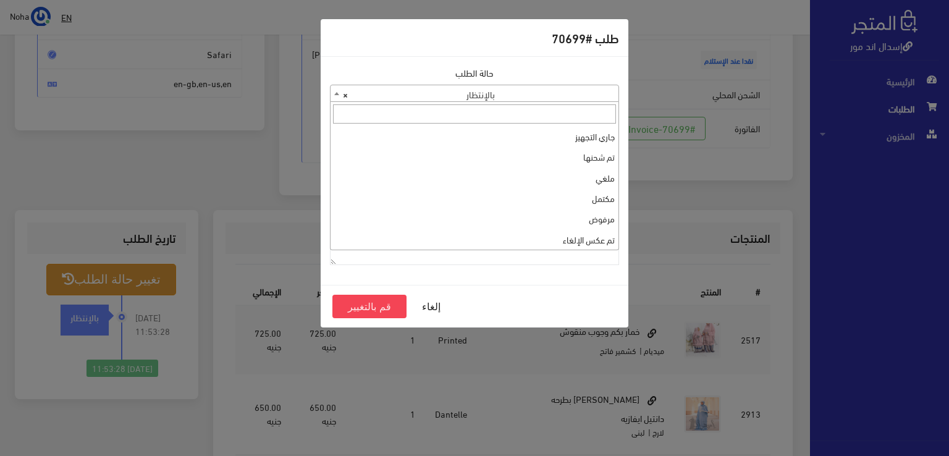
click at [425, 87] on span "× بالإنتظار" at bounding box center [475, 93] width 288 height 17
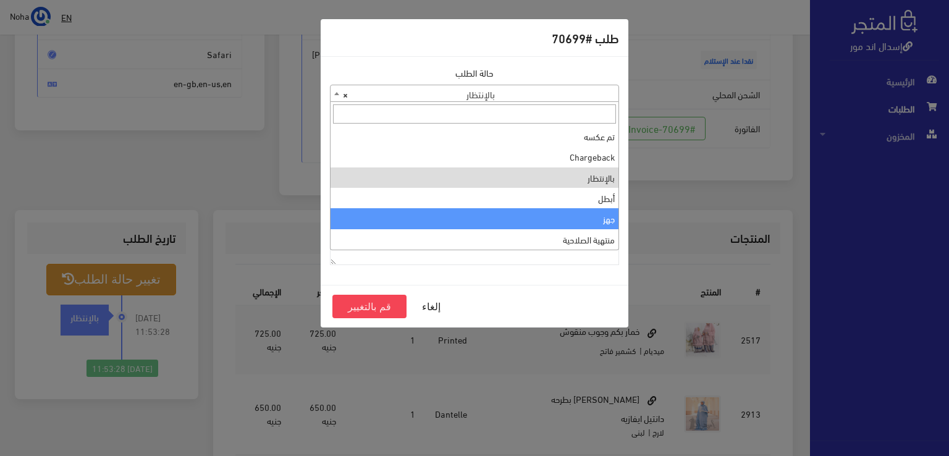
scroll to position [0, 0]
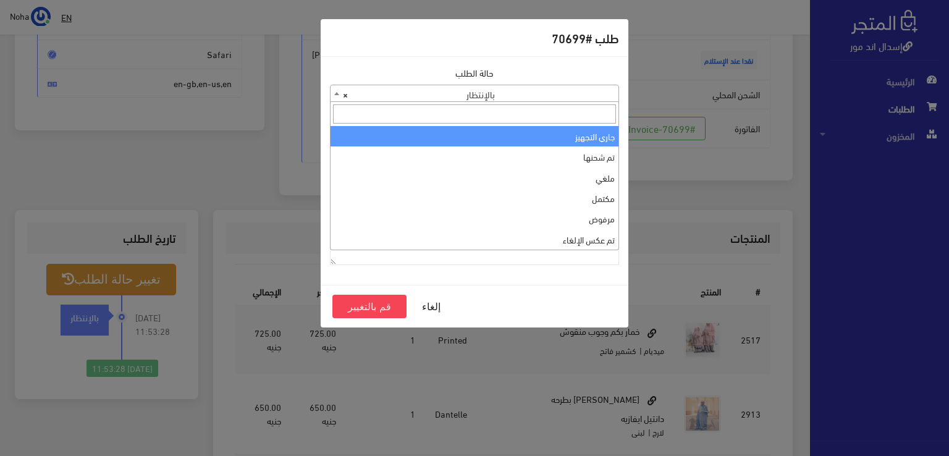
select select "1"
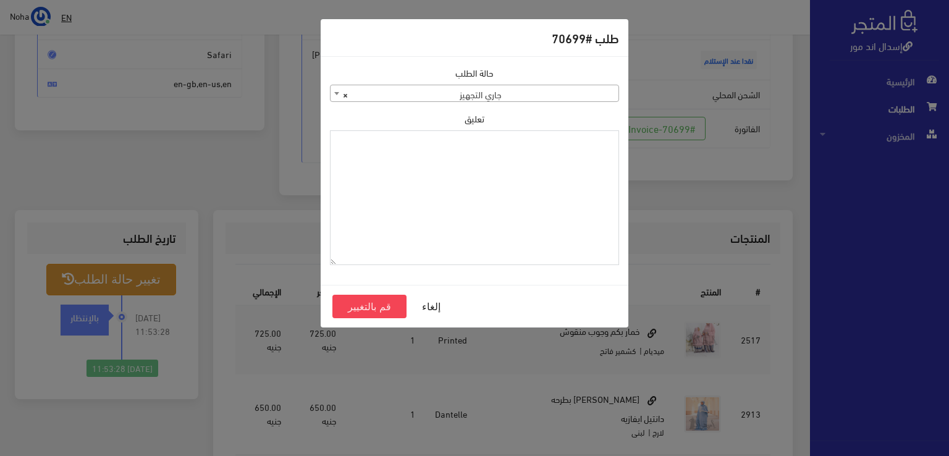
paste textarea "1123996"
type textarea "1123996"
drag, startPoint x: 374, startPoint y: 307, endPoint x: 132, endPoint y: 77, distance: 334.0
click at [373, 307] on button "قم بالتغيير" at bounding box center [370, 306] width 74 height 23
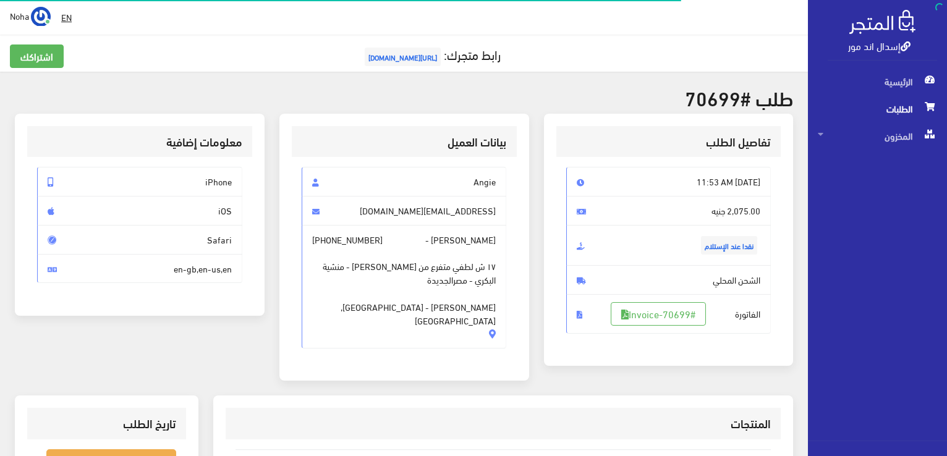
click at [860, 49] on link "إسدال اند مور" at bounding box center [879, 45] width 62 height 18
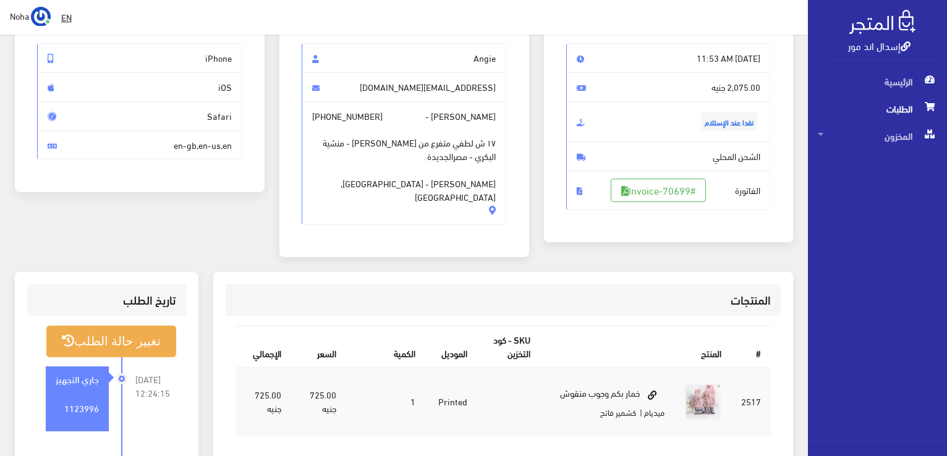
scroll to position [247, 0]
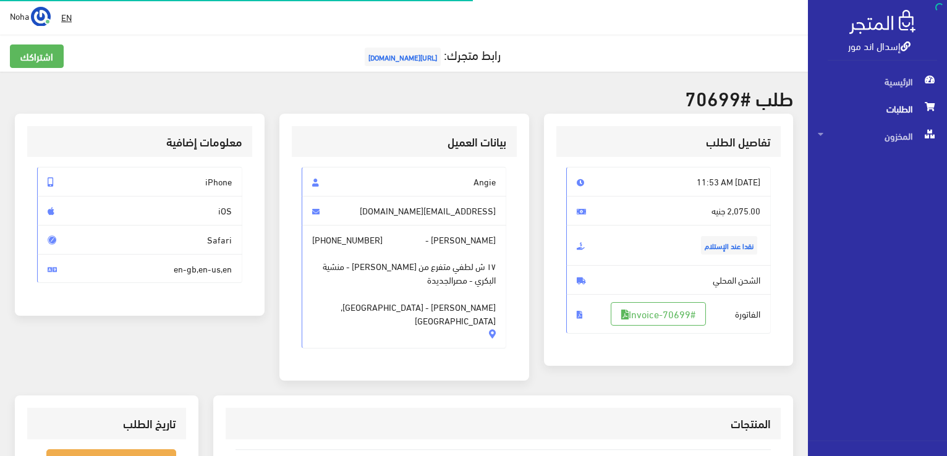
scroll to position [177, 0]
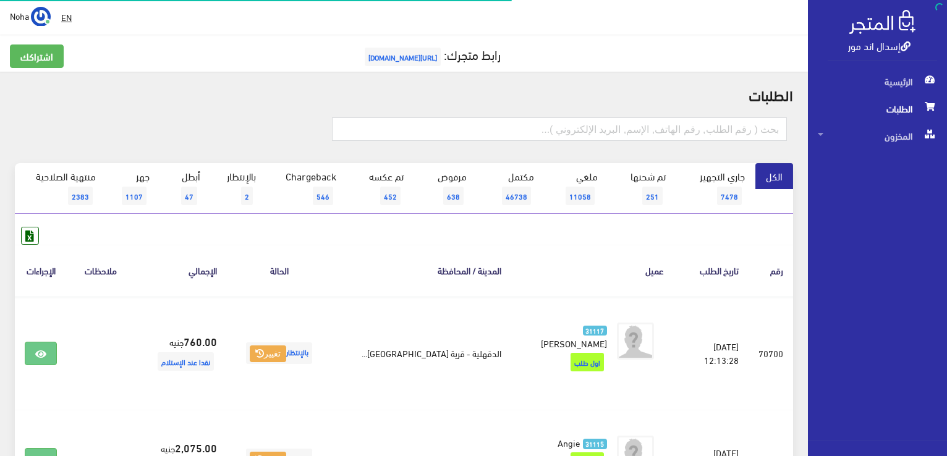
scroll to position [223, 0]
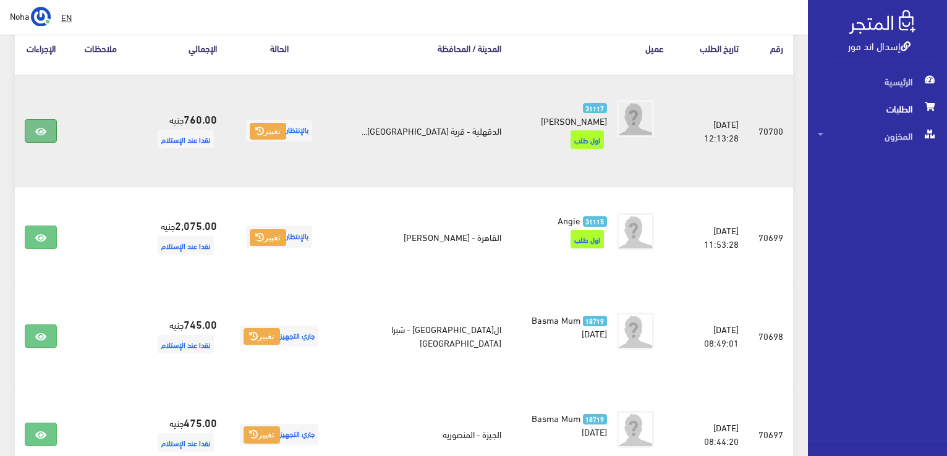
click at [33, 125] on link at bounding box center [41, 130] width 32 height 23
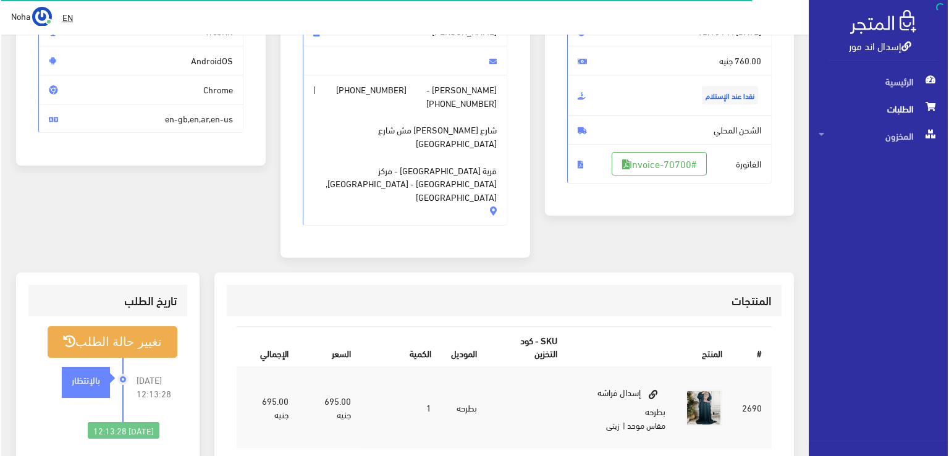
scroll to position [185, 0]
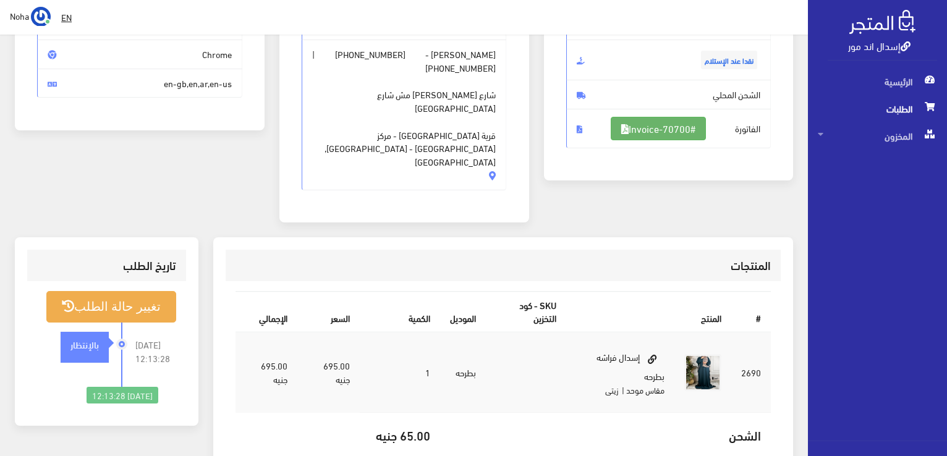
click at [638, 130] on link "#Invoice-70700" at bounding box center [658, 128] width 95 height 23
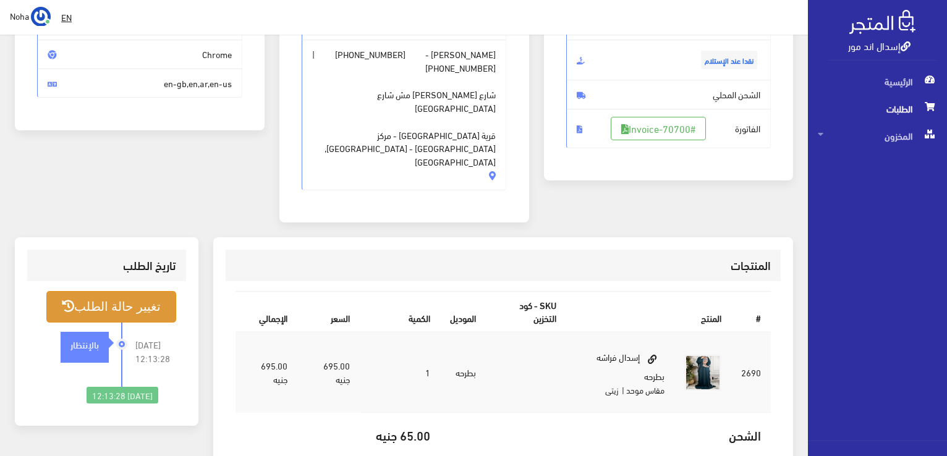
click at [121, 291] on button "تغيير حالة الطلب" at bounding box center [111, 307] width 130 height 32
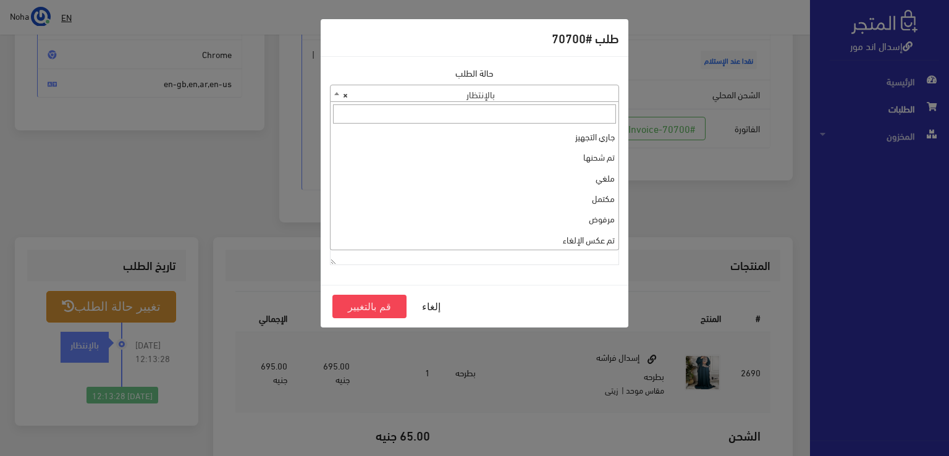
click at [454, 97] on span "× بالإنتظار" at bounding box center [475, 93] width 288 height 17
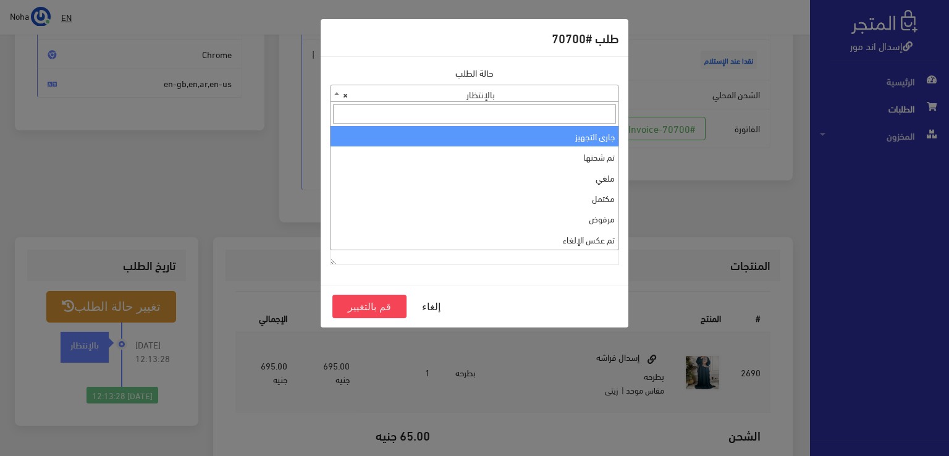
select select "1"
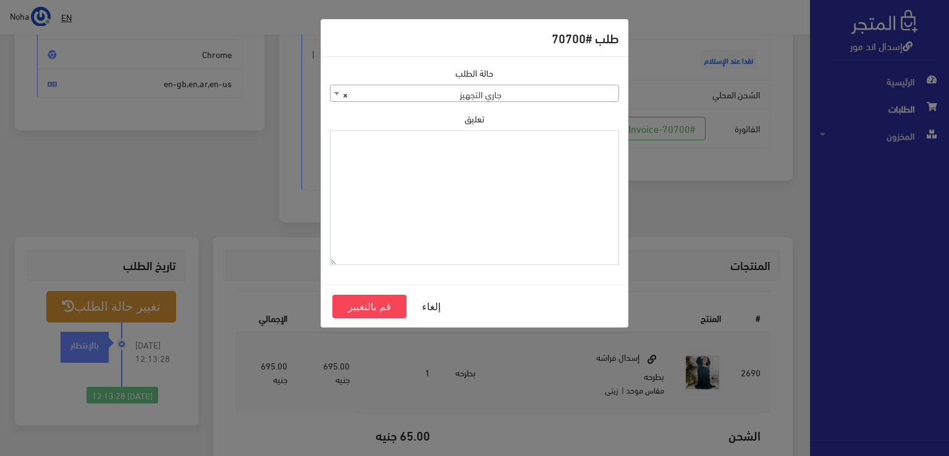
paste textarea "1123996"
type textarea "1123996"
click at [361, 297] on button "قم بالتغيير" at bounding box center [370, 306] width 74 height 23
click at [355, 304] on button "قم بالتغيير" at bounding box center [370, 306] width 74 height 23
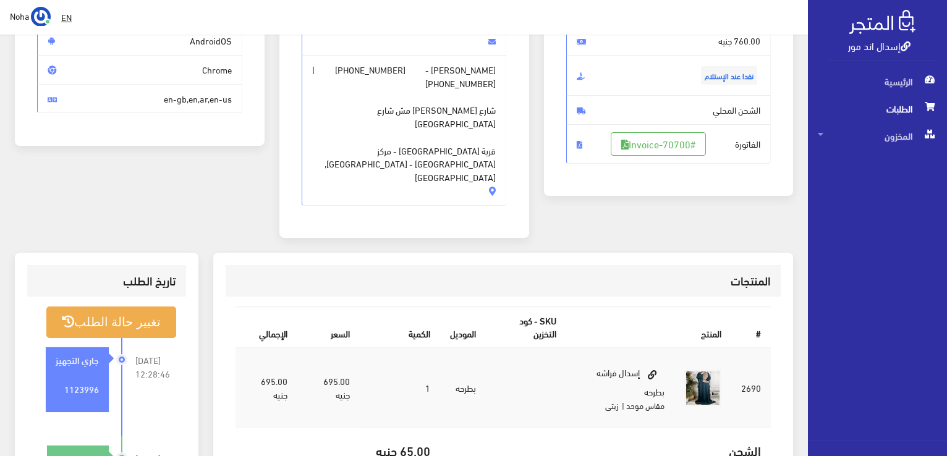
scroll to position [247, 0]
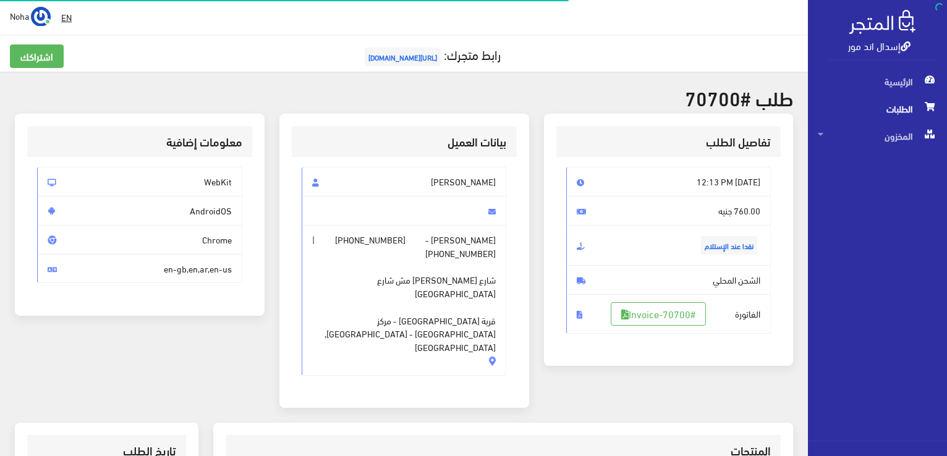
scroll to position [177, 0]
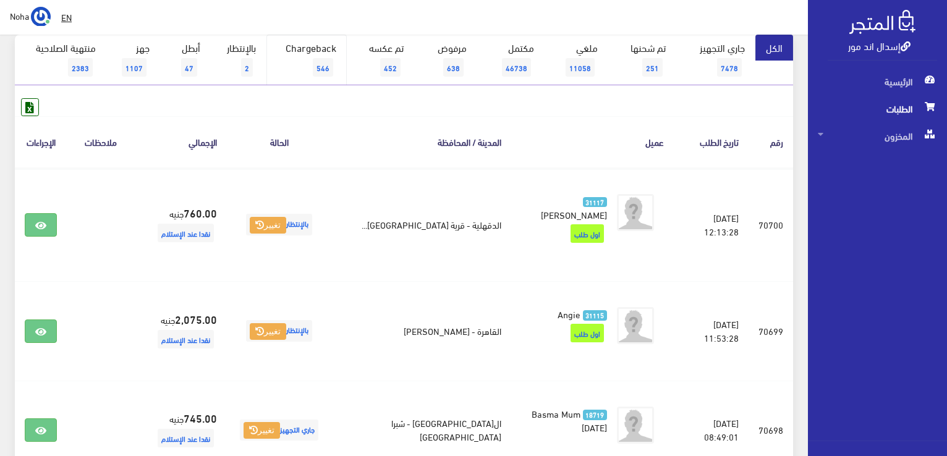
scroll to position [37, 0]
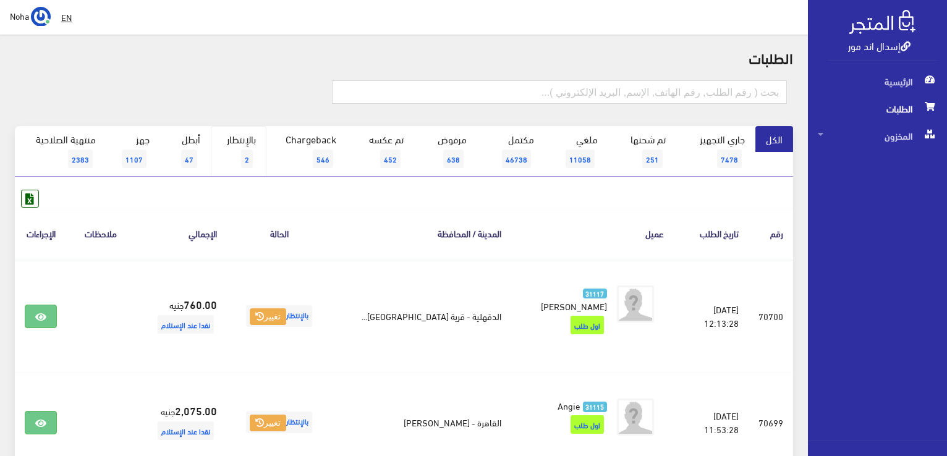
click at [250, 136] on link "بالإنتظار 2" at bounding box center [239, 151] width 56 height 51
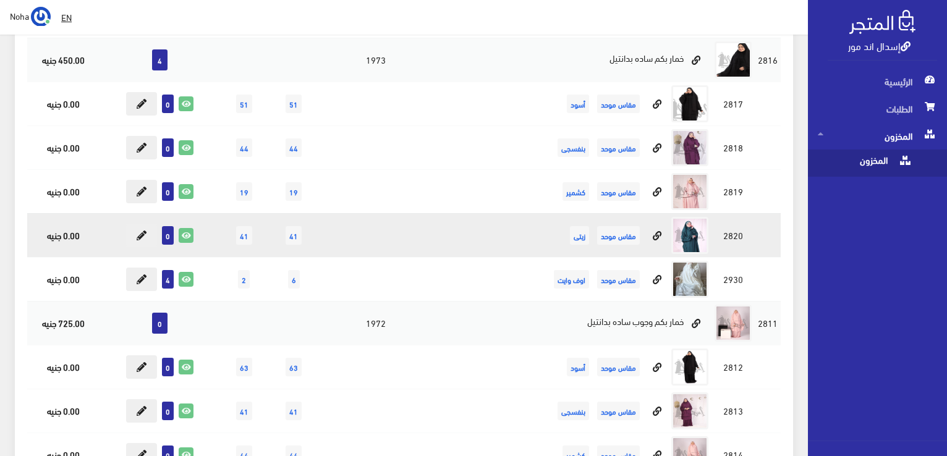
scroll to position [3090, 0]
